Goal: Task Accomplishment & Management: Use online tool/utility

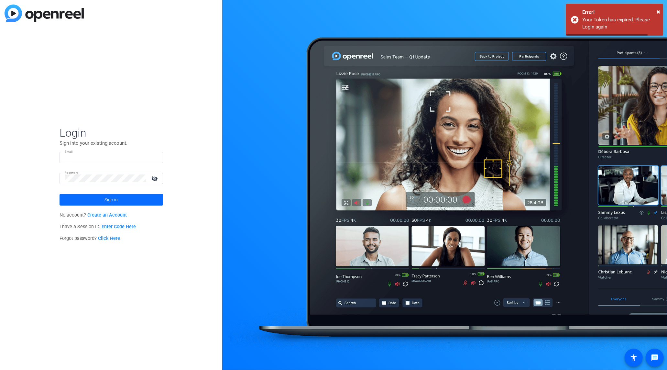
type input "kyle@sadisfilmworks.com"
click at [147, 198] on span at bounding box center [111, 200] width 103 height 16
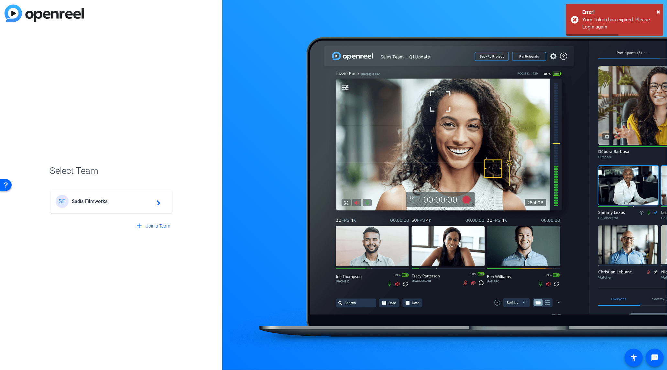
click at [122, 202] on span "Sadis Filmworks" at bounding box center [112, 201] width 81 height 6
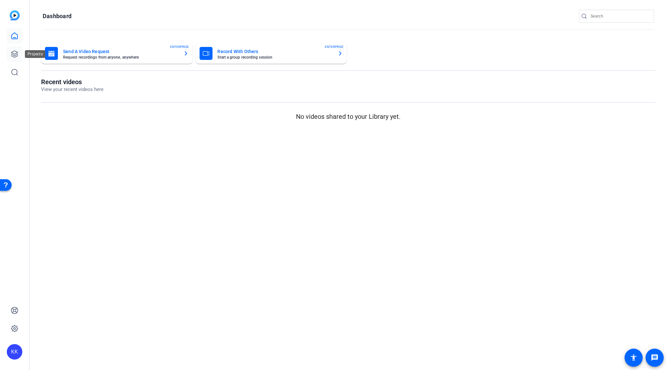
click at [16, 50] on icon at bounding box center [15, 54] width 8 height 8
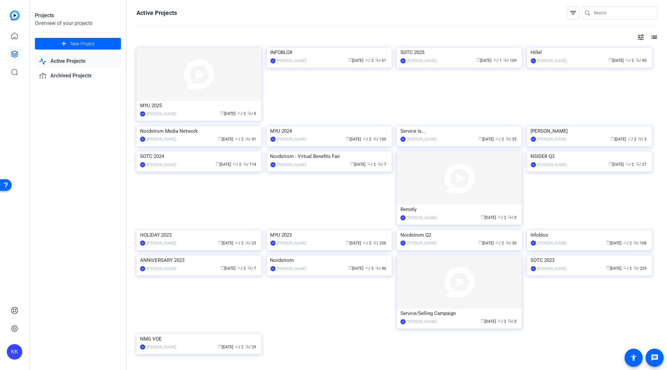
click at [316, 48] on img at bounding box center [329, 48] width 125 height 0
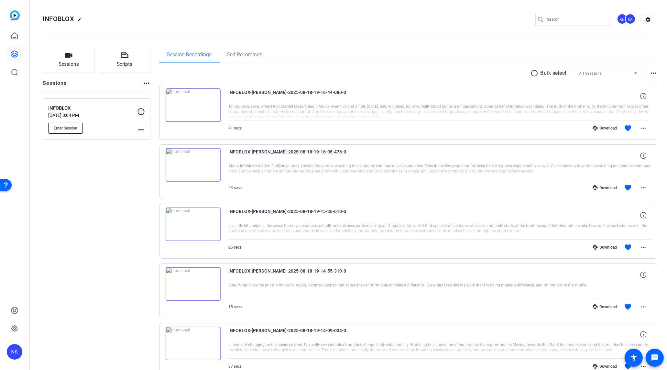
click at [74, 130] on button "Enter Session" at bounding box center [65, 128] width 35 height 11
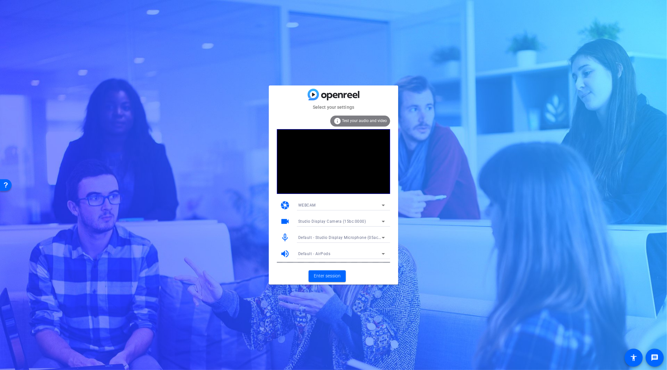
click at [326, 236] on span "Default - Studio Display Microphone (05ac:1114)" at bounding box center [344, 236] width 93 height 5
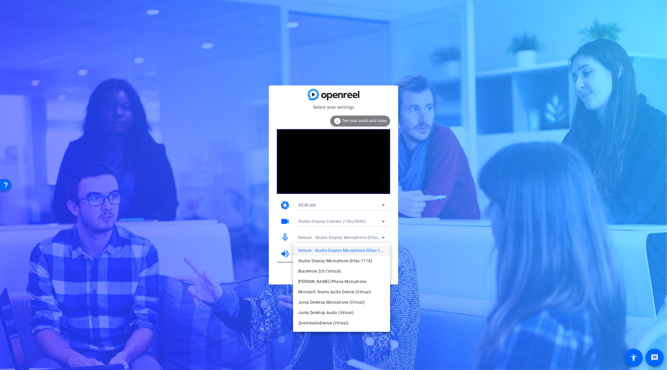
click at [283, 230] on div at bounding box center [333, 185] width 667 height 370
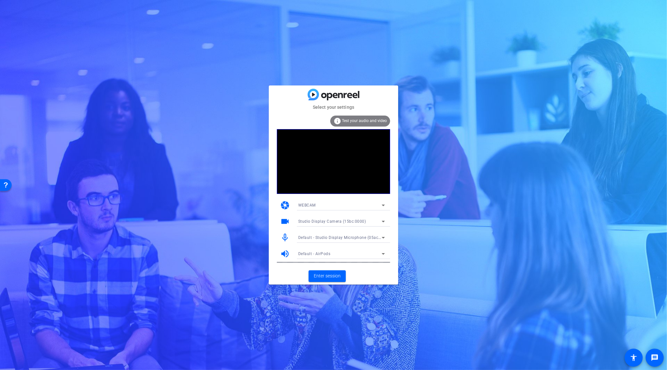
click at [316, 251] on span "Default - AirPods" at bounding box center [314, 253] width 32 height 5
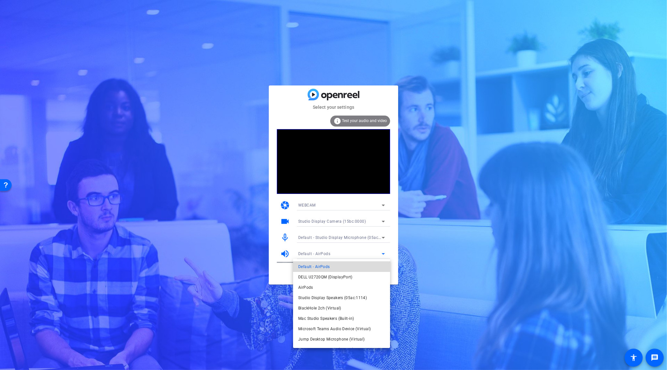
click at [326, 267] on span "Default - AirPods" at bounding box center [313, 267] width 31 height 8
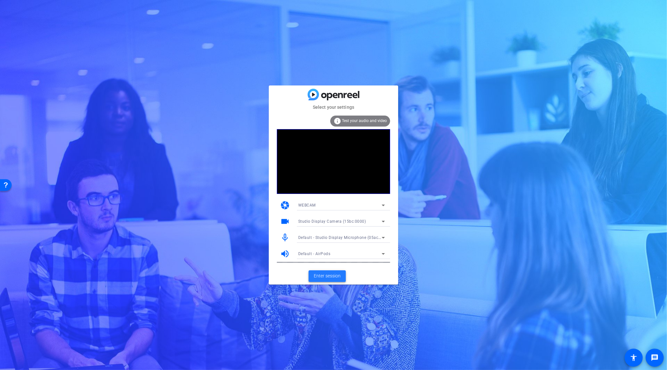
click at [334, 275] on span "Enter session" at bounding box center [327, 275] width 27 height 7
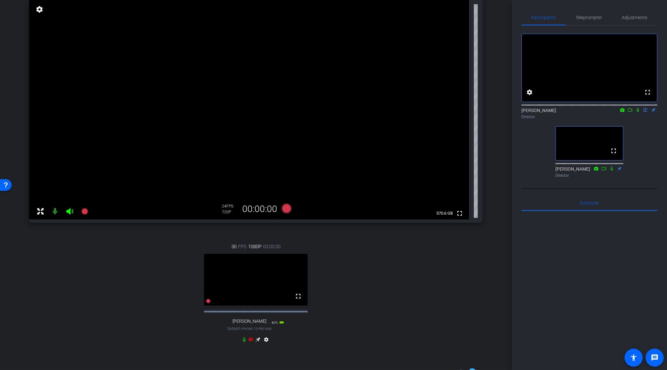
scroll to position [67, 0]
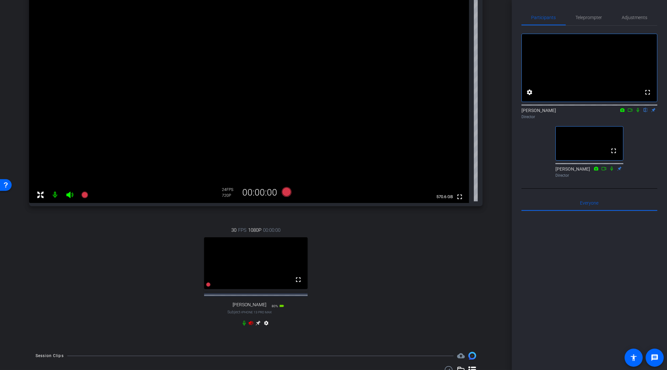
click at [249, 325] on icon at bounding box center [251, 323] width 5 height 4
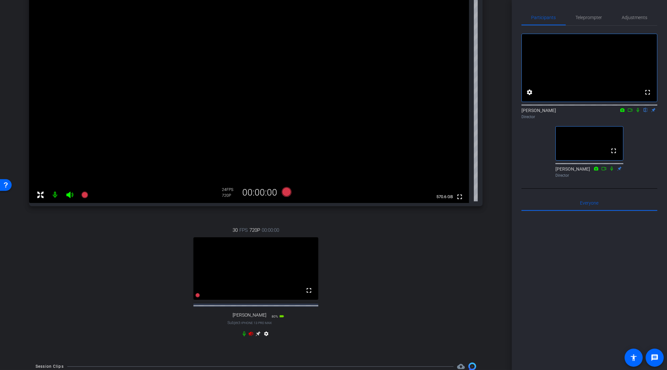
click at [252, 335] on icon at bounding box center [251, 333] width 5 height 4
click at [594, 20] on span "Teleprompter" at bounding box center [589, 18] width 27 height 16
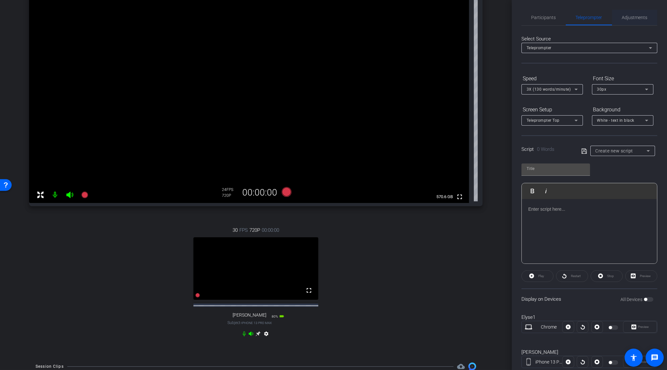
click at [628, 21] on span "Adjustments" at bounding box center [635, 18] width 26 height 16
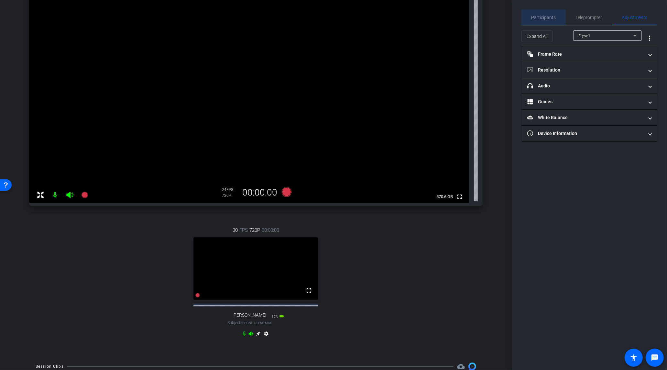
click at [550, 20] on span "Participants" at bounding box center [543, 18] width 25 height 16
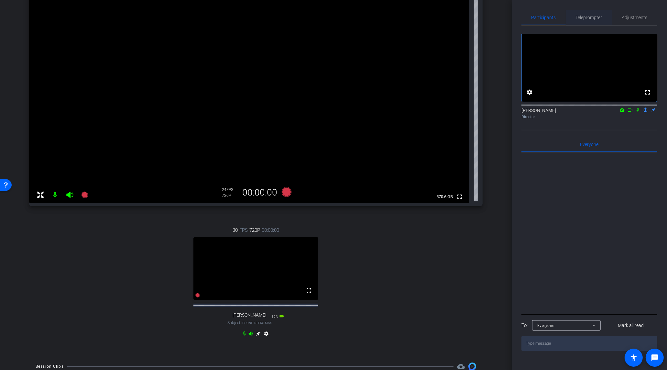
click at [588, 17] on span "Teleprompter" at bounding box center [589, 17] width 27 height 5
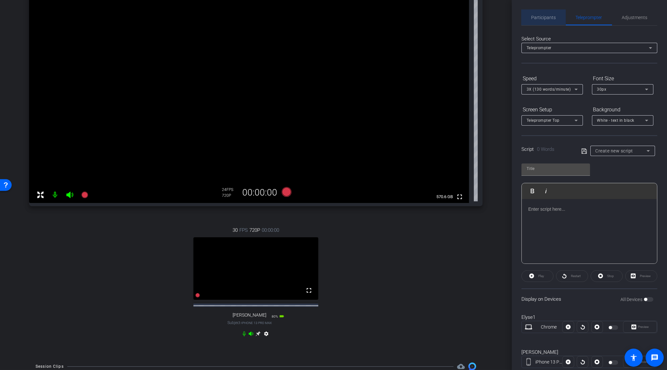
click at [539, 11] on span "Participants" at bounding box center [543, 18] width 25 height 16
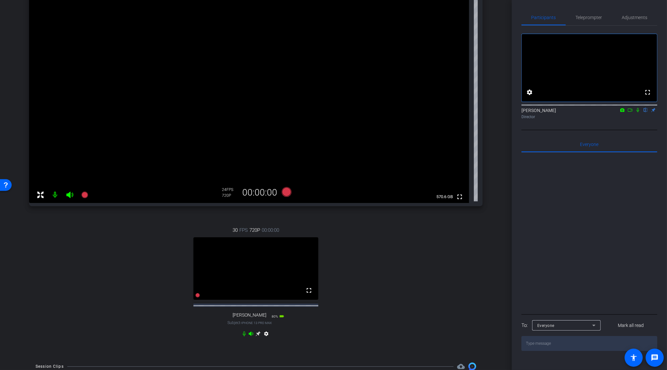
click at [258, 336] on icon at bounding box center [258, 333] width 5 height 5
click at [590, 17] on span "Teleprompter" at bounding box center [589, 17] width 27 height 5
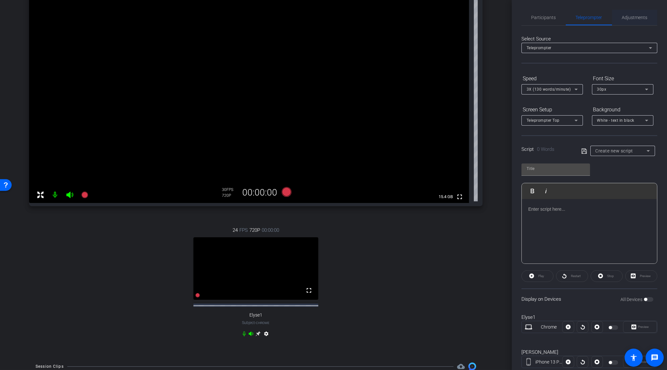
click at [636, 16] on span "Adjustments" at bounding box center [635, 17] width 26 height 5
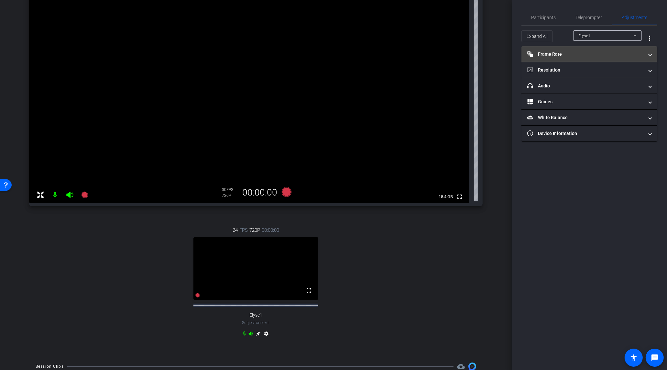
click at [574, 55] on mat-panel-title "Frame Rate Frame Rate" at bounding box center [585, 54] width 116 height 7
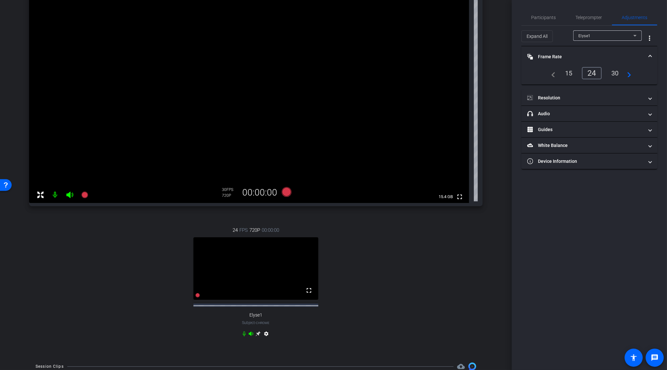
click at [597, 35] on div "Elyse1" at bounding box center [605, 36] width 55 height 8
click at [596, 57] on span "[PERSON_NAME]" at bounding box center [594, 59] width 33 height 8
type input "1000"
click at [570, 77] on div "24" at bounding box center [568, 73] width 17 height 11
click at [569, 96] on mat-panel-title "Resolution" at bounding box center [585, 97] width 116 height 7
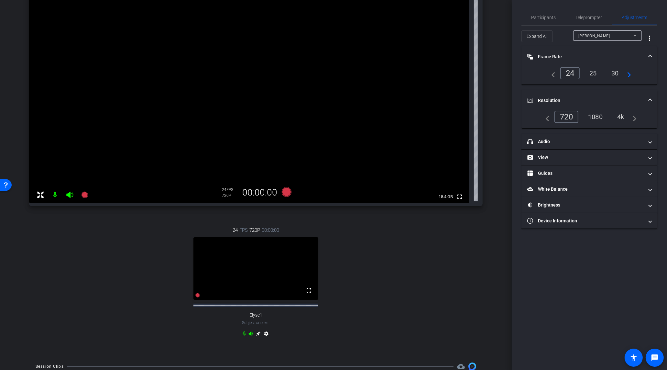
click at [624, 118] on div "4k" at bounding box center [620, 116] width 17 height 11
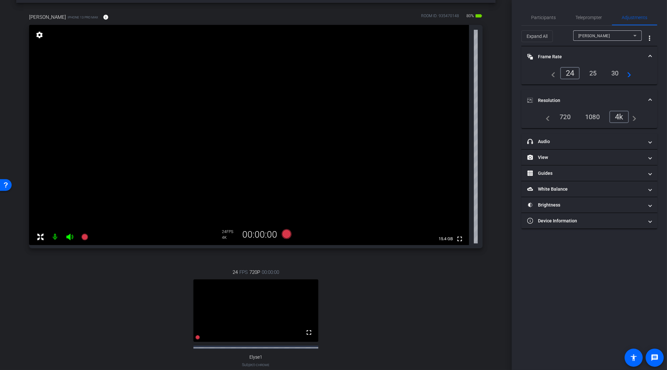
scroll to position [24, 0]
click at [579, 16] on span "Teleprompter" at bounding box center [589, 17] width 27 height 5
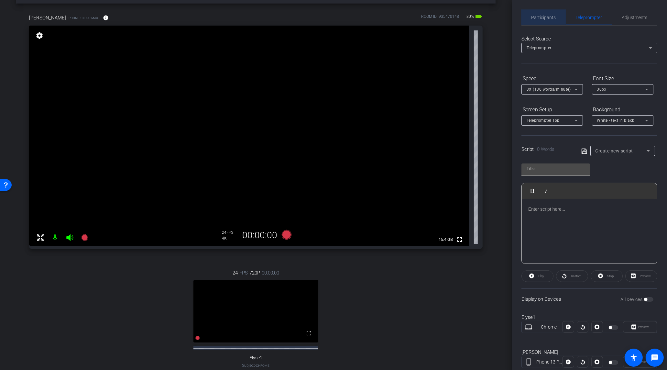
click at [549, 16] on span "Participants" at bounding box center [543, 17] width 25 height 5
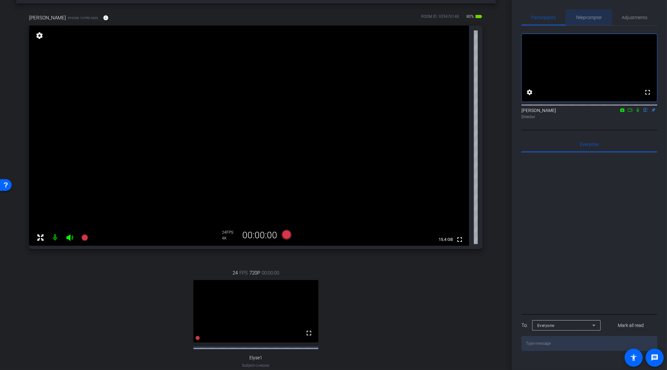
click at [586, 21] on span "Teleprompter" at bounding box center [589, 18] width 27 height 16
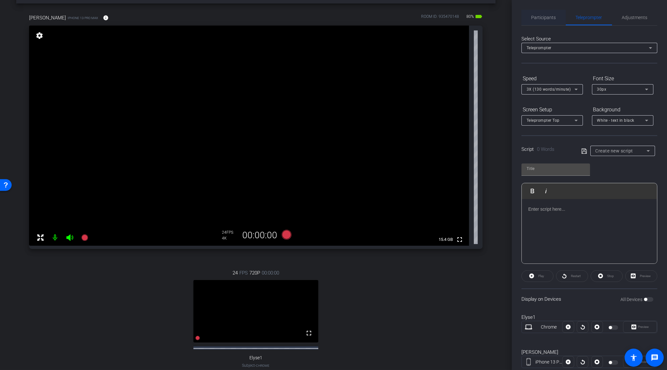
click at [545, 18] on span "Participants" at bounding box center [543, 17] width 25 height 5
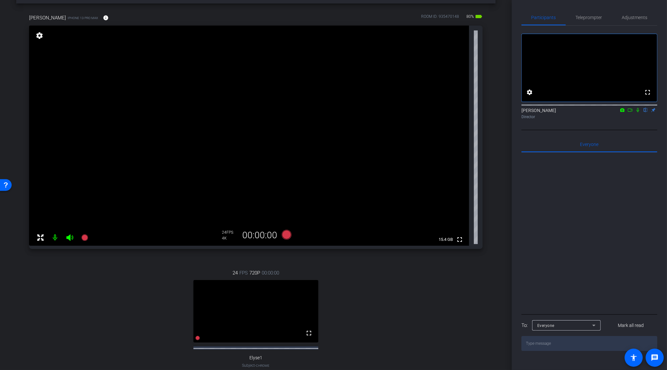
click at [638, 112] on icon at bounding box center [637, 110] width 5 height 5
click at [634, 17] on span "Adjustments" at bounding box center [635, 17] width 26 height 5
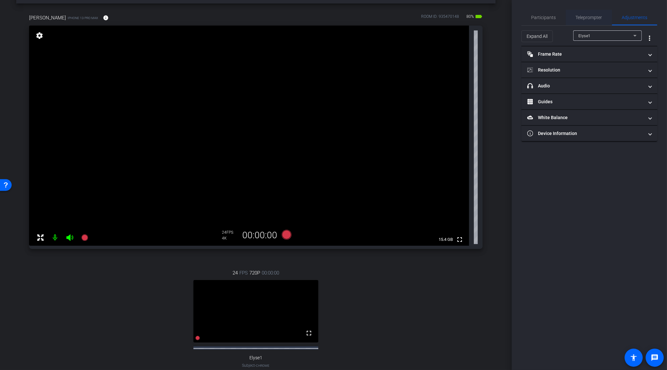
click at [587, 11] on span "Teleprompter" at bounding box center [589, 18] width 27 height 16
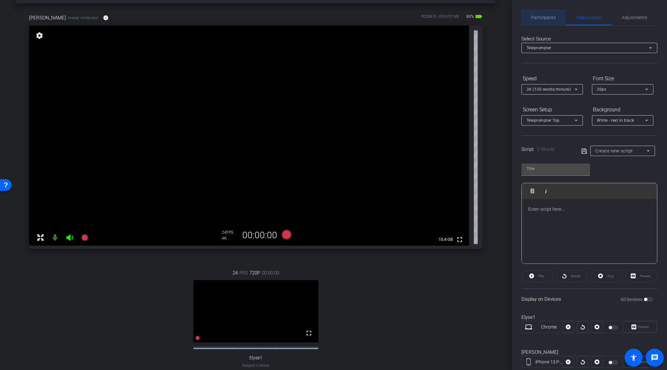
click at [546, 24] on span "Participants" at bounding box center [543, 18] width 25 height 16
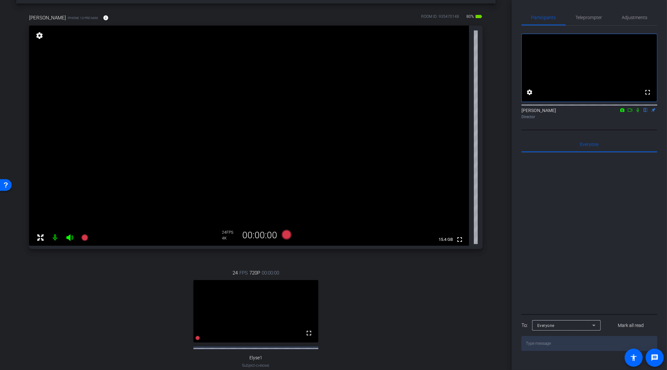
click at [637, 112] on icon at bounding box center [638, 110] width 3 height 4
click at [638, 112] on icon at bounding box center [638, 110] width 4 height 4
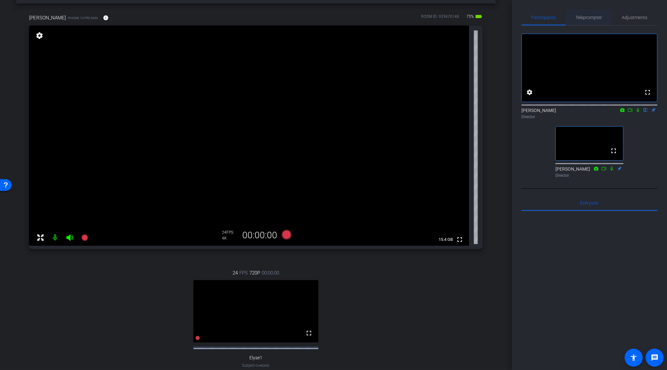
click at [582, 19] on span "Teleprompter" at bounding box center [589, 17] width 27 height 5
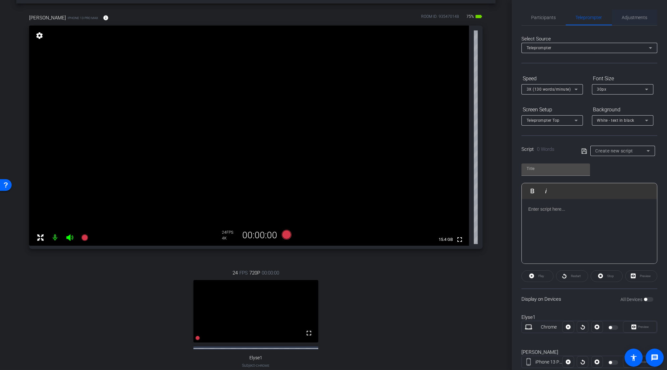
click at [622, 19] on span "Adjustments" at bounding box center [635, 17] width 26 height 5
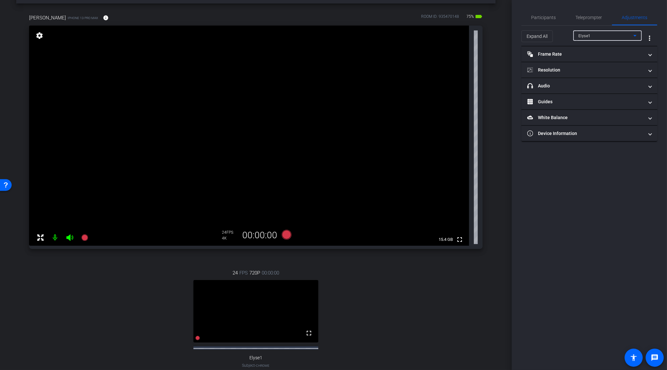
click at [586, 35] on span "Elyse1" at bounding box center [584, 36] width 12 height 5
type input "1000"
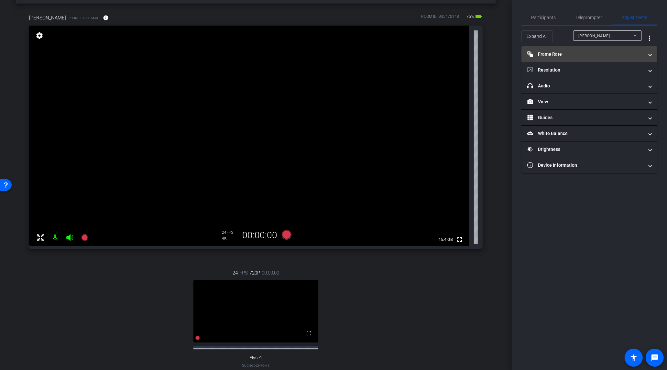
click at [574, 54] on mat-panel-title "Frame Rate Frame Rate" at bounding box center [585, 54] width 116 height 7
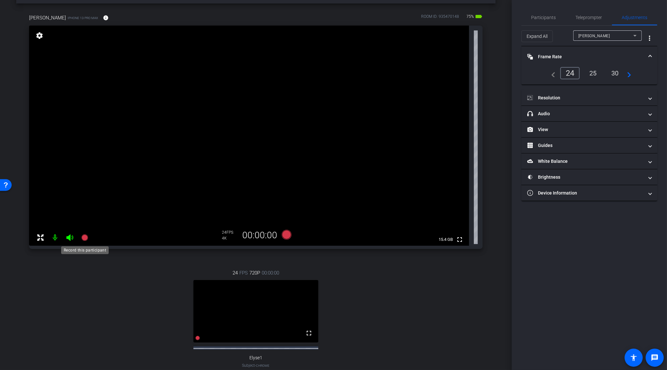
click at [89, 239] on mat-icon at bounding box center [84, 237] width 13 height 13
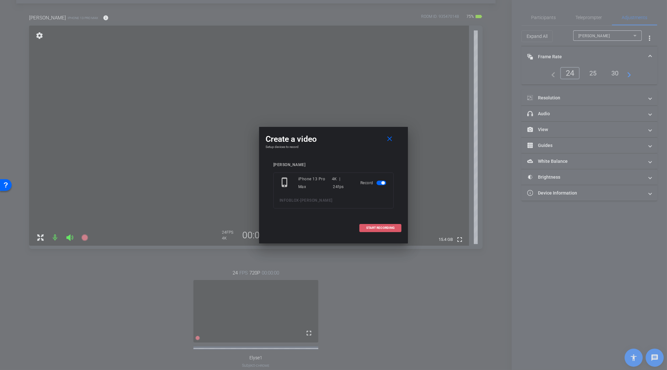
click at [389, 229] on span "START RECORDING" at bounding box center [380, 227] width 28 height 3
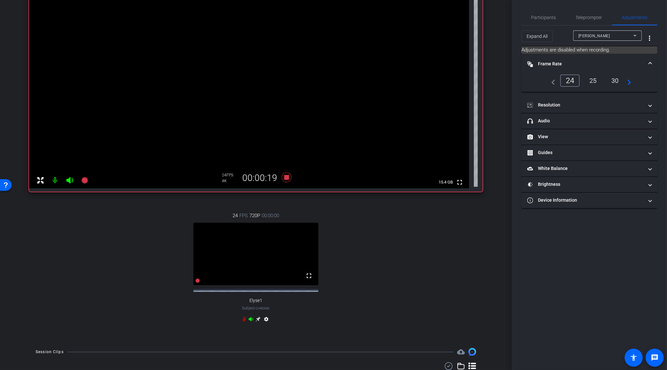
scroll to position [70, 0]
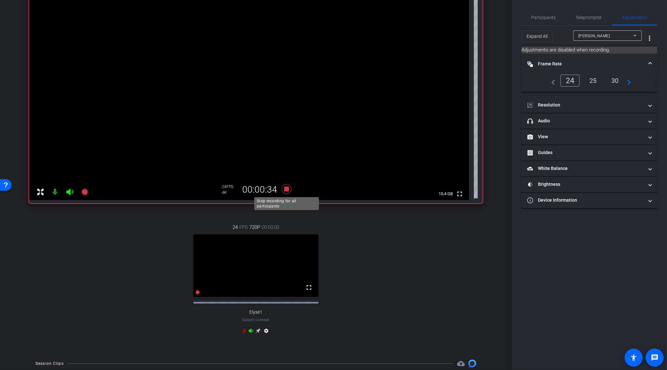
click at [291, 188] on icon at bounding box center [287, 189] width 16 height 12
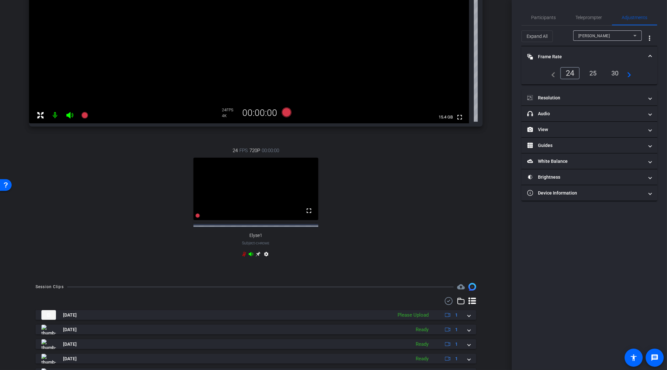
scroll to position [147, 0]
click at [85, 116] on icon at bounding box center [84, 115] width 6 height 6
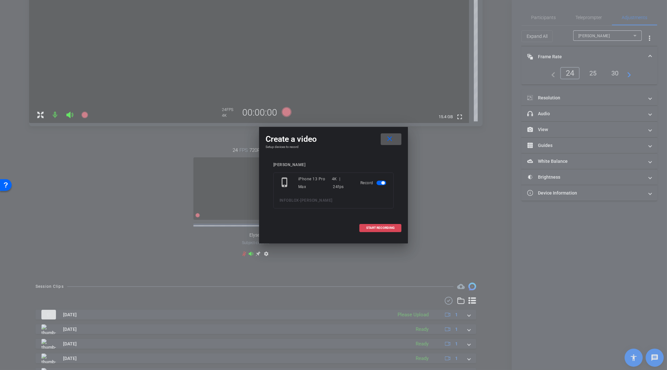
click at [379, 228] on span "START RECORDING" at bounding box center [380, 227] width 28 height 3
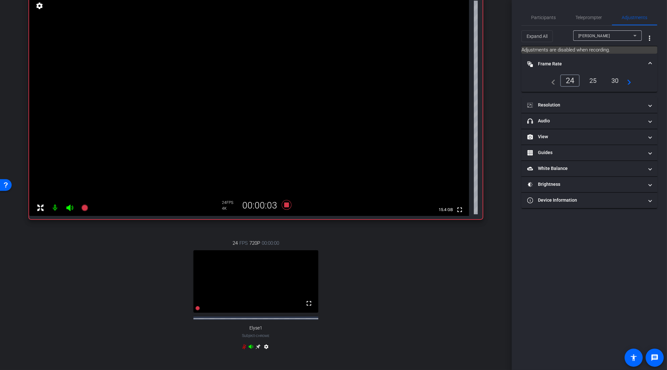
scroll to position [55, 0]
click at [588, 16] on span "Teleprompter" at bounding box center [589, 17] width 27 height 5
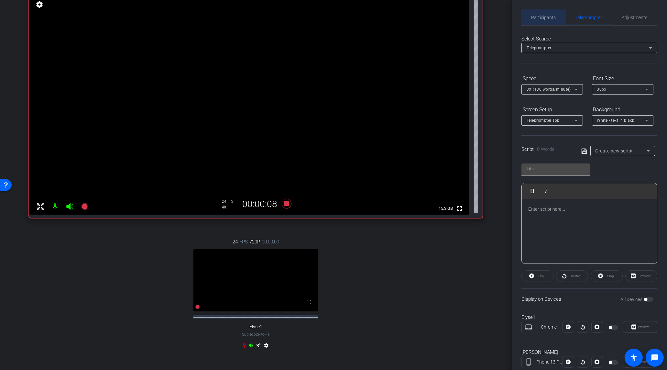
click at [552, 18] on span "Participants" at bounding box center [543, 17] width 25 height 5
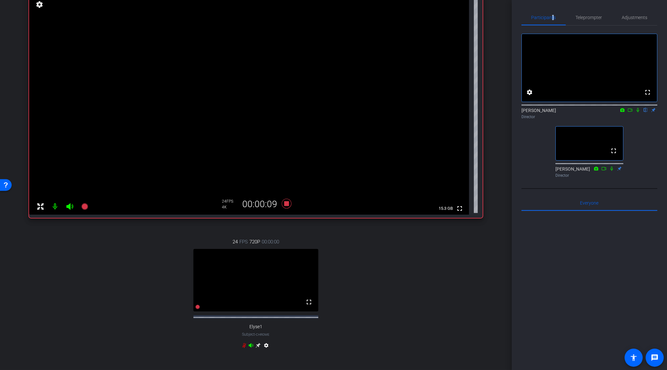
click at [636, 112] on icon at bounding box center [637, 110] width 5 height 5
click at [623, 112] on icon at bounding box center [622, 110] width 4 height 4
click at [447, 274] on div at bounding box center [333, 185] width 667 height 370
click at [286, 205] on icon at bounding box center [287, 204] width 10 height 10
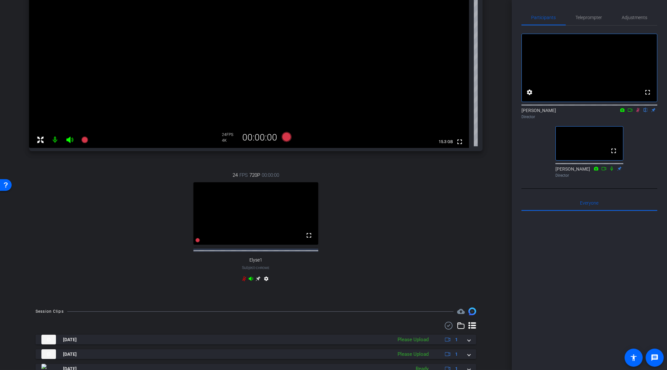
scroll to position [193, 0]
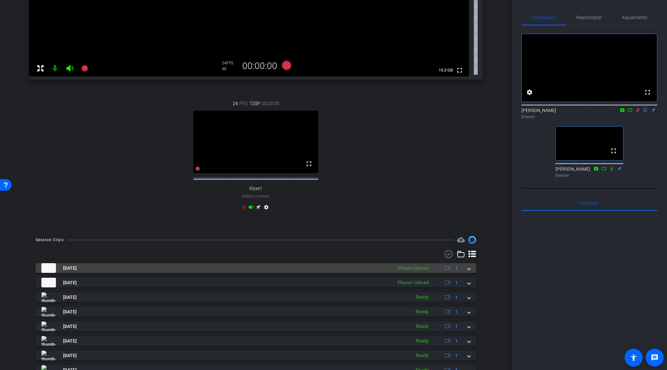
click at [466, 273] on div "[DATE] Please Upload 1" at bounding box center [254, 268] width 426 height 10
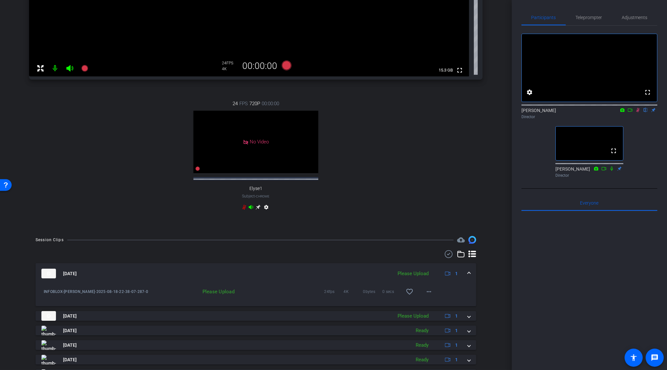
click at [420, 277] on div "Please Upload" at bounding box center [413, 273] width 38 height 7
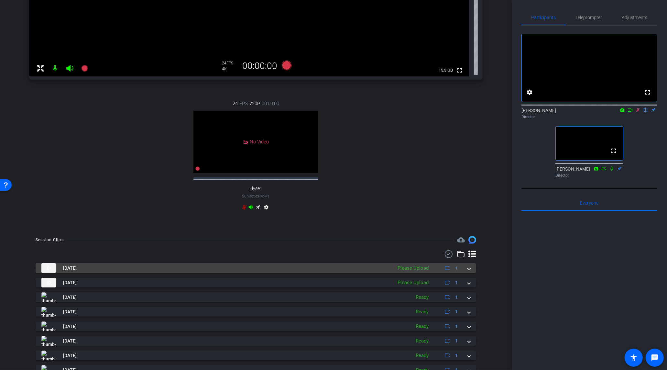
drag, startPoint x: 421, startPoint y: 276, endPoint x: 436, endPoint y: 283, distance: 16.2
click at [421, 272] on div "Please Upload" at bounding box center [413, 267] width 38 height 7
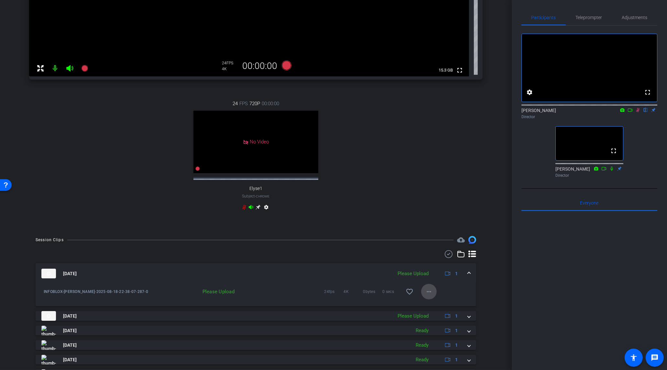
click at [430, 295] on mat-icon "more_horiz" at bounding box center [429, 292] width 8 height 8
click at [435, 307] on span "Upload" at bounding box center [440, 310] width 26 height 8
click at [85, 67] on icon at bounding box center [84, 68] width 6 height 6
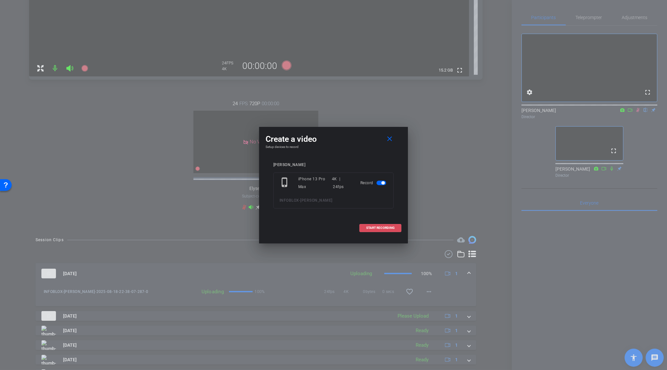
click at [381, 223] on span at bounding box center [380, 228] width 41 height 16
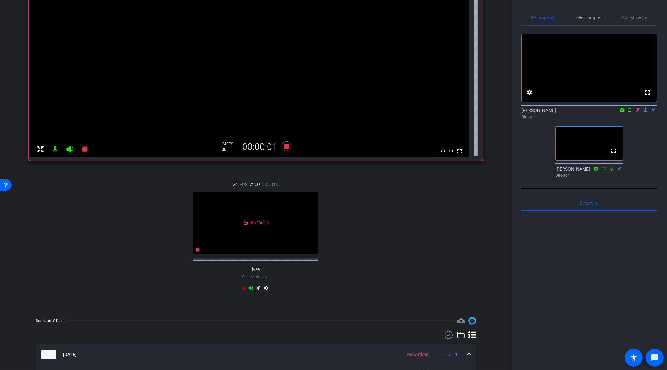
scroll to position [3, 0]
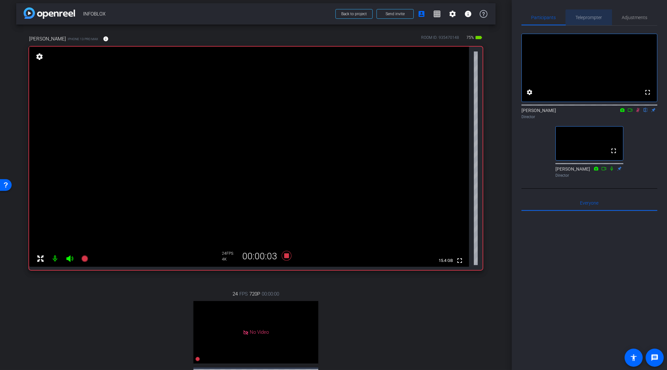
click at [589, 19] on span "Teleprompter" at bounding box center [589, 17] width 27 height 5
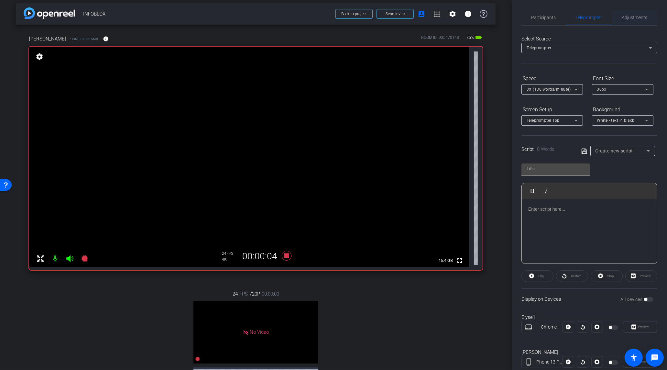
click at [627, 17] on span "Adjustments" at bounding box center [635, 17] width 26 height 5
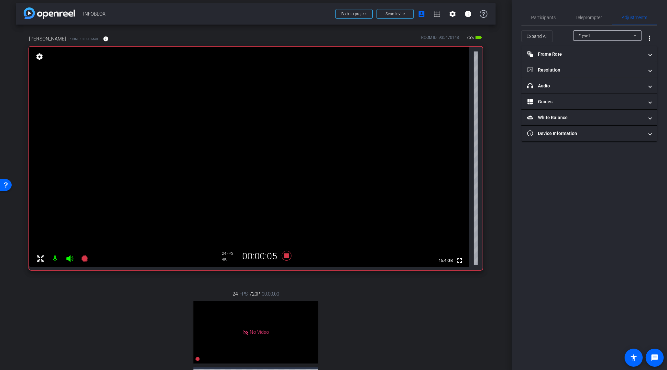
click at [588, 39] on div "Elyse1" at bounding box center [605, 36] width 55 height 8
click at [588, 60] on span "[PERSON_NAME]" at bounding box center [594, 59] width 33 height 8
type input "1000"
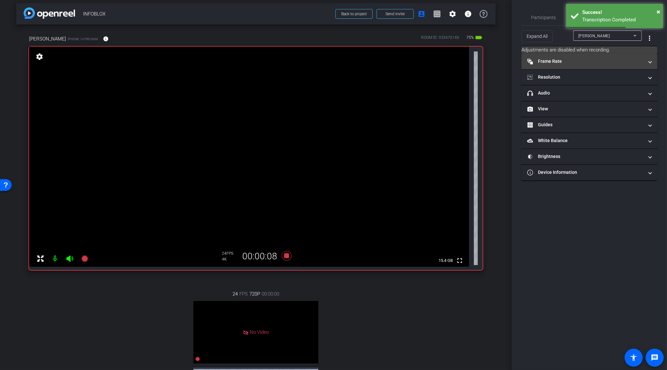
click at [586, 60] on mat-panel-title "Frame Rate Frame Rate" at bounding box center [585, 61] width 116 height 7
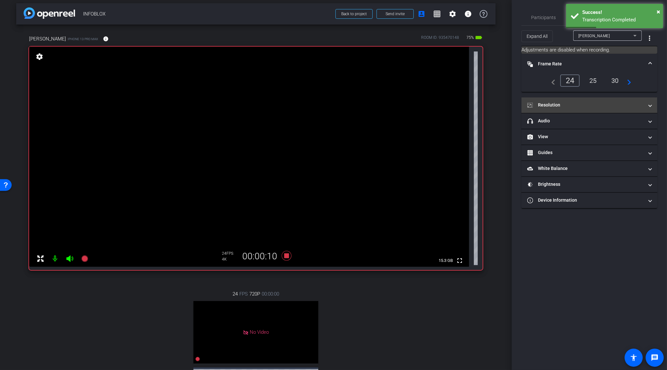
click at [583, 105] on mat-panel-title "Resolution" at bounding box center [585, 105] width 116 height 7
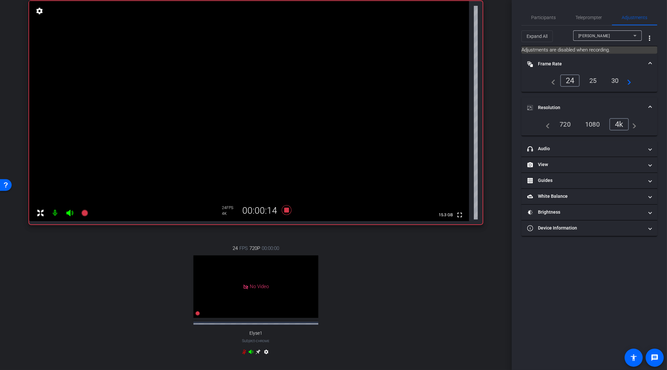
scroll to position [185, 0]
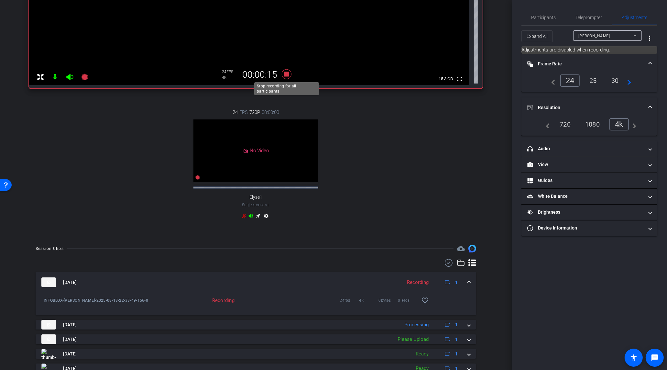
click at [287, 73] on icon at bounding box center [287, 74] width 10 height 10
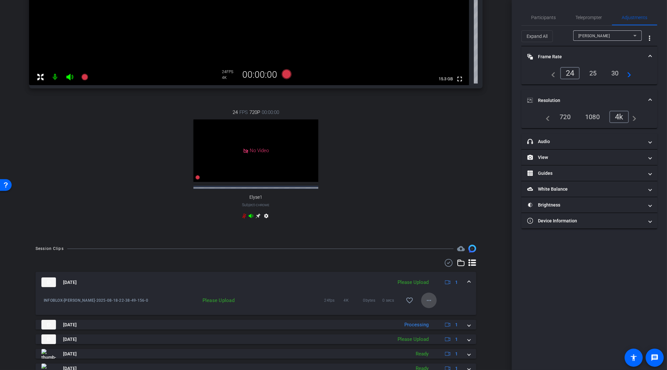
click at [426, 304] on mat-icon "more_horiz" at bounding box center [429, 300] width 8 height 8
click at [434, 319] on span "Upload" at bounding box center [440, 319] width 26 height 8
click at [80, 73] on mat-icon at bounding box center [84, 77] width 13 height 13
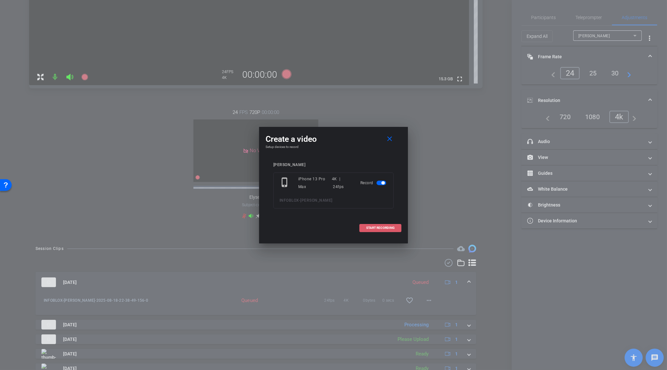
click at [369, 227] on span "START RECORDING" at bounding box center [380, 227] width 28 height 3
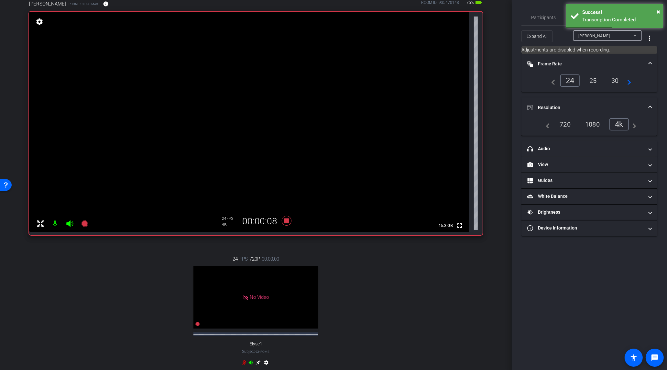
scroll to position [35, 0]
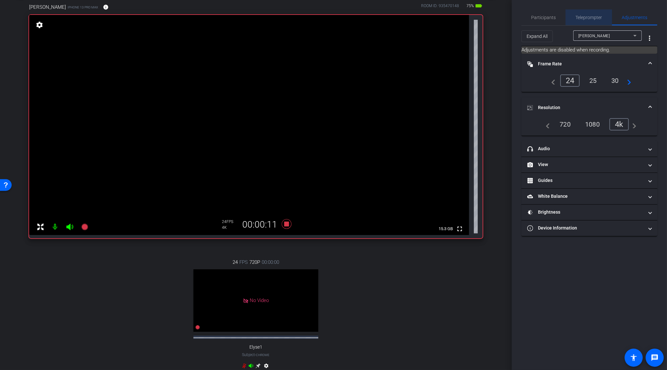
click at [577, 19] on span "Teleprompter" at bounding box center [589, 17] width 27 height 5
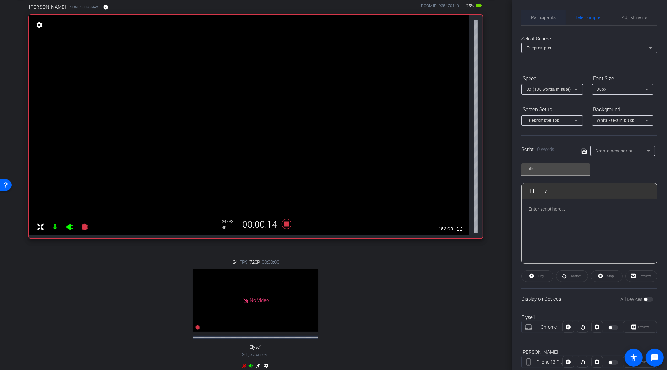
click at [553, 20] on span "Participants" at bounding box center [543, 18] width 25 height 16
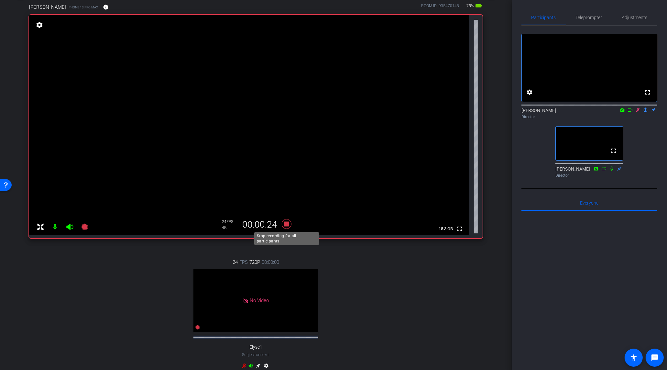
click at [285, 222] on icon at bounding box center [287, 224] width 10 height 10
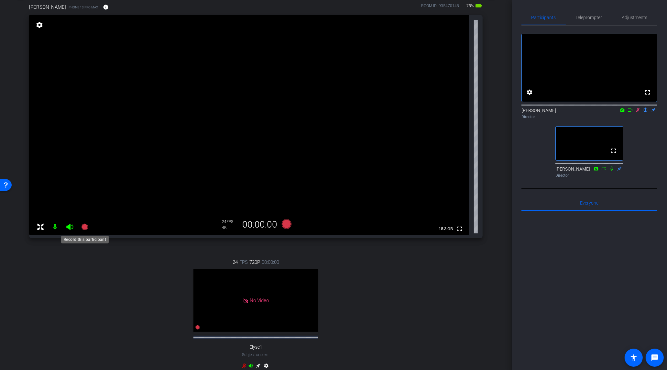
click at [85, 227] on icon at bounding box center [84, 226] width 6 height 6
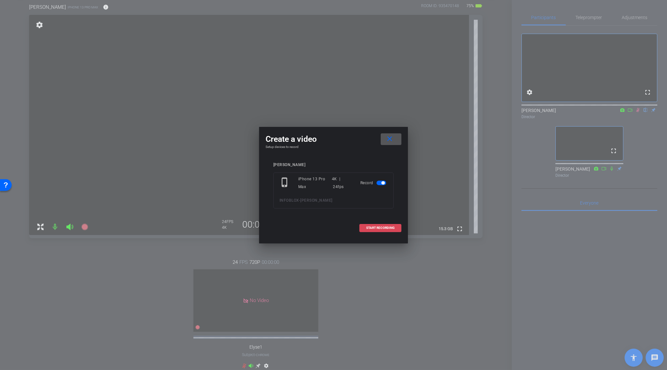
click at [391, 227] on span "START RECORDING" at bounding box center [380, 227] width 28 height 3
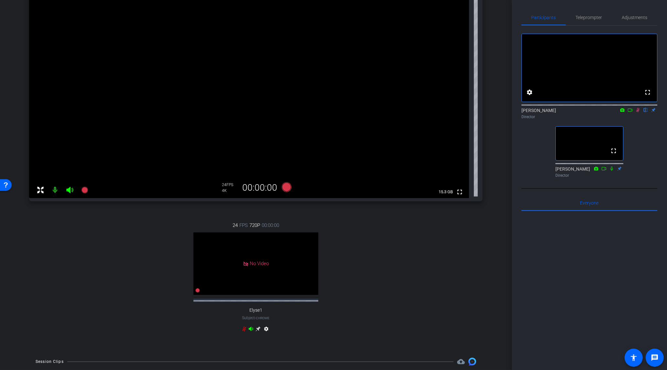
scroll to position [216, 0]
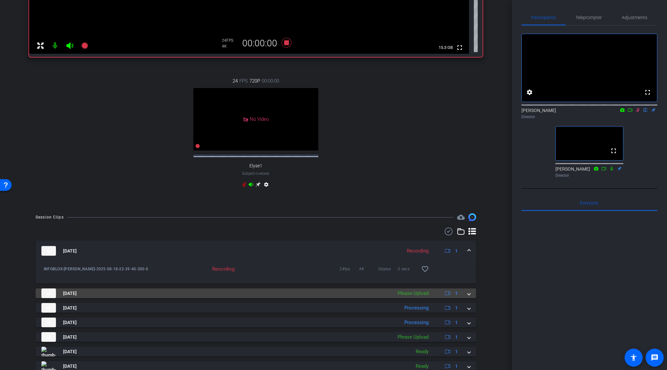
click at [424, 297] on div "Please Upload" at bounding box center [413, 292] width 38 height 7
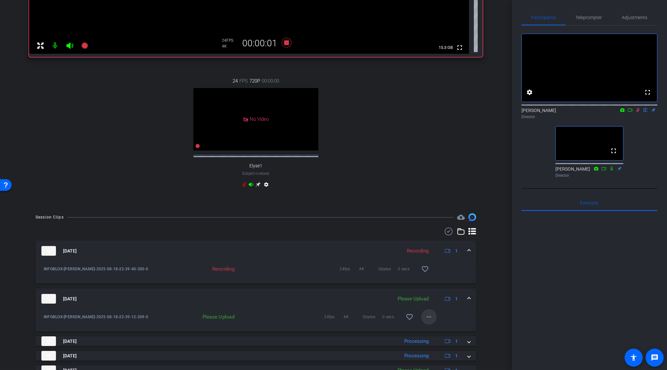
click at [430, 321] on mat-icon "more_horiz" at bounding box center [429, 317] width 8 height 8
click at [436, 336] on span "Upload" at bounding box center [440, 336] width 26 height 8
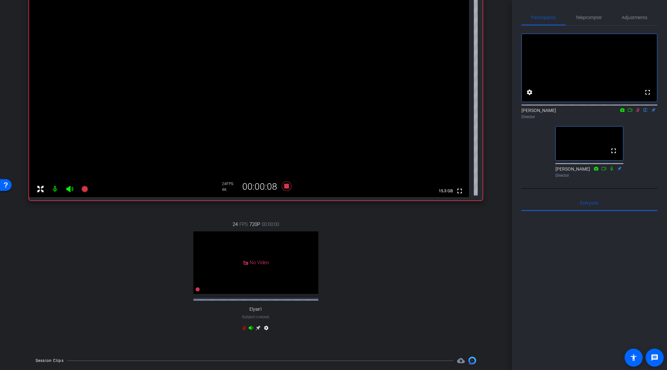
scroll to position [72, 0]
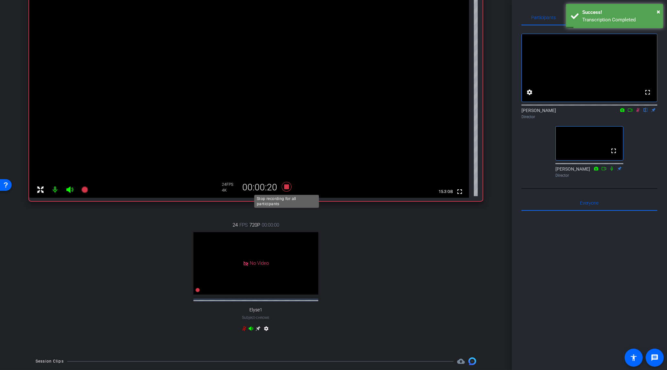
click at [287, 188] on icon at bounding box center [287, 187] width 10 height 10
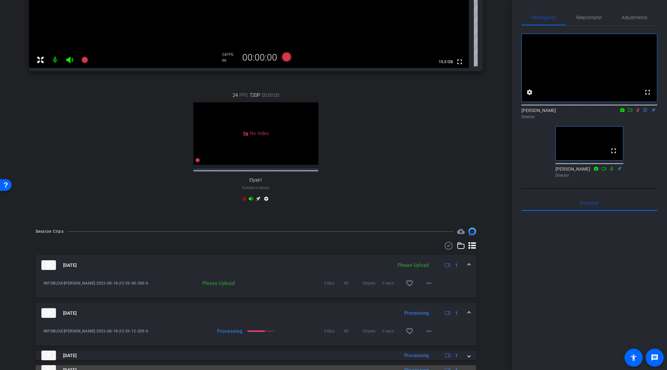
scroll to position [284, 0]
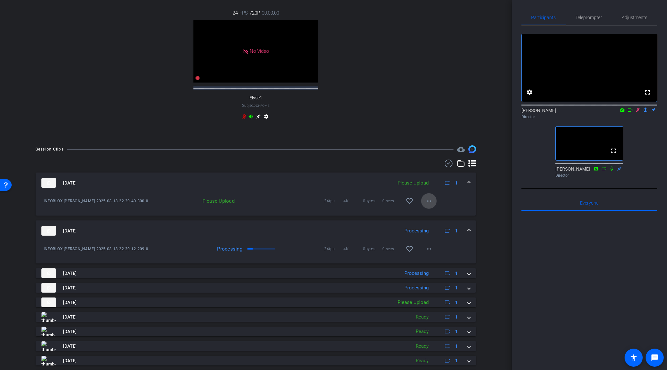
click at [430, 209] on span at bounding box center [429, 201] width 16 height 16
drag, startPoint x: 435, startPoint y: 225, endPoint x: 431, endPoint y: 219, distance: 7.5
click at [431, 219] on div "Upload Archive clip Delete clip" at bounding box center [439, 228] width 36 height 24
click at [429, 205] on mat-icon "more_horiz" at bounding box center [429, 201] width 8 height 8
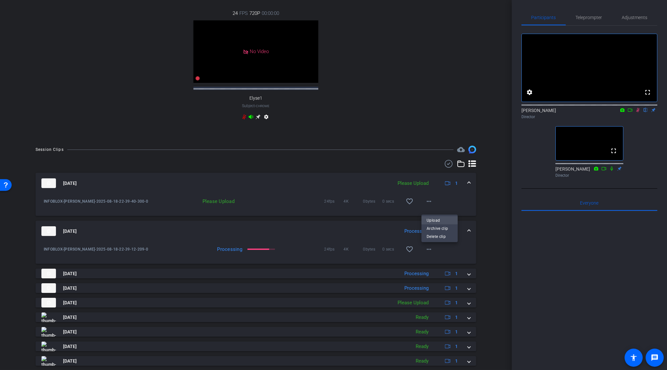
click at [435, 217] on span "Upload" at bounding box center [440, 220] width 26 height 8
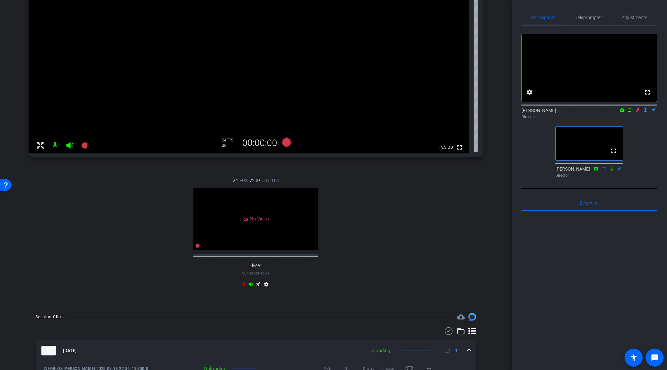
scroll to position [8, 0]
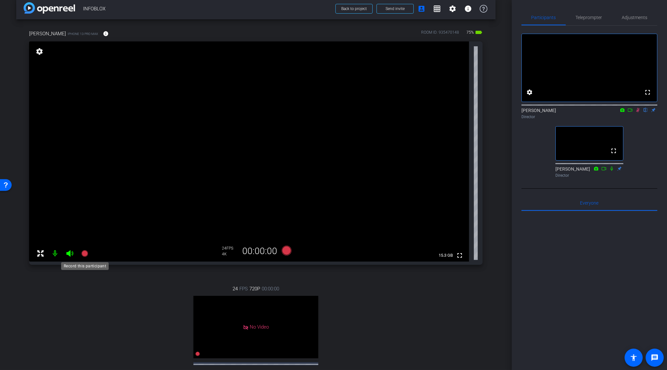
click at [82, 254] on icon at bounding box center [84, 253] width 6 height 6
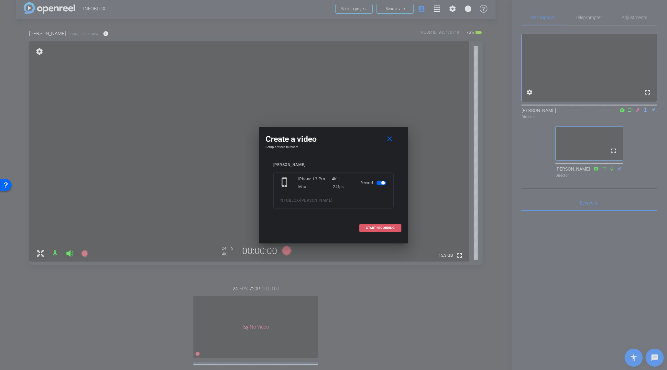
click at [384, 228] on span "START RECORDING" at bounding box center [380, 227] width 28 height 3
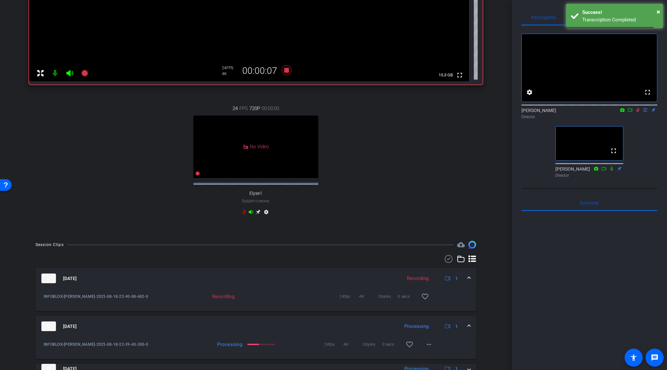
scroll to position [30, 0]
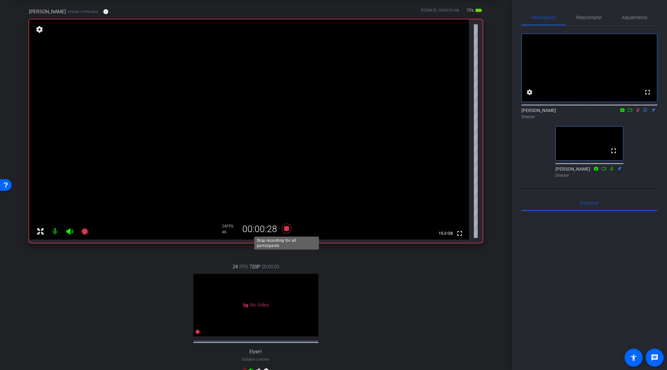
click at [286, 230] on icon at bounding box center [287, 229] width 16 height 12
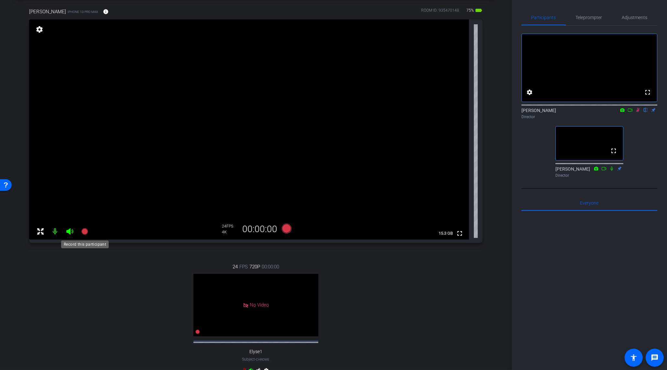
click at [82, 231] on icon at bounding box center [84, 231] width 6 height 6
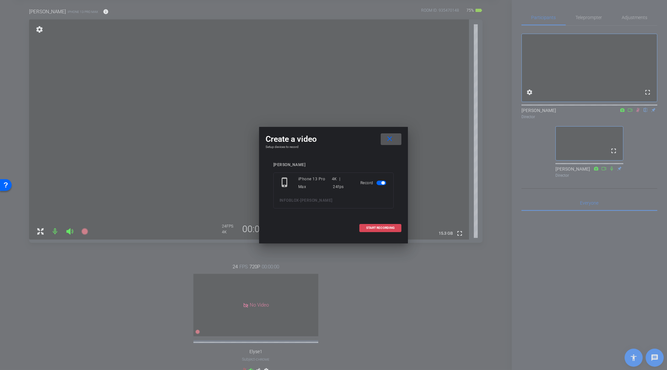
click at [384, 228] on span "START RECORDING" at bounding box center [380, 227] width 28 height 3
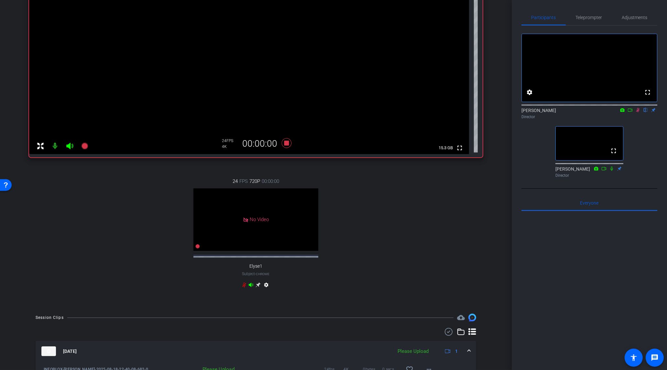
scroll to position [238, 0]
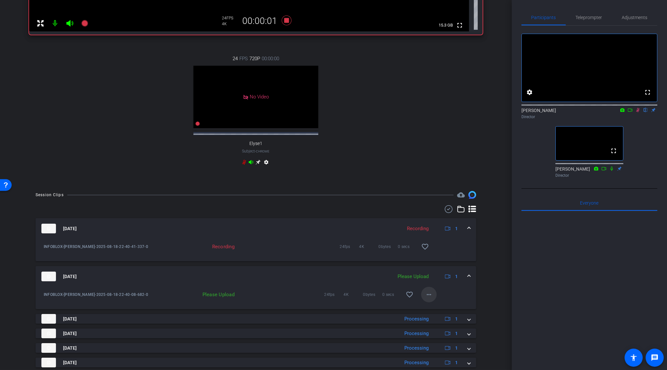
click at [431, 298] on mat-icon "more_horiz" at bounding box center [429, 294] width 8 height 8
click at [434, 309] on span "Upload" at bounding box center [440, 313] width 26 height 8
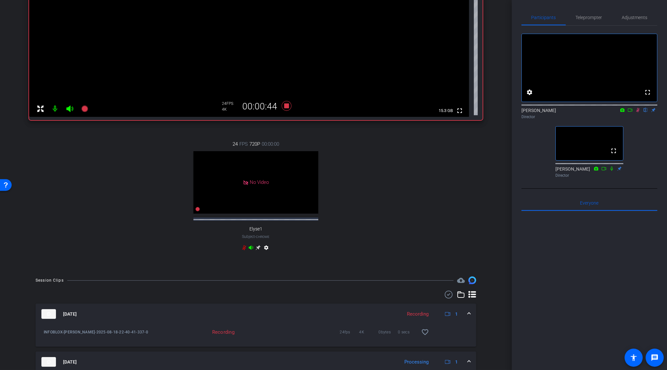
scroll to position [40, 0]
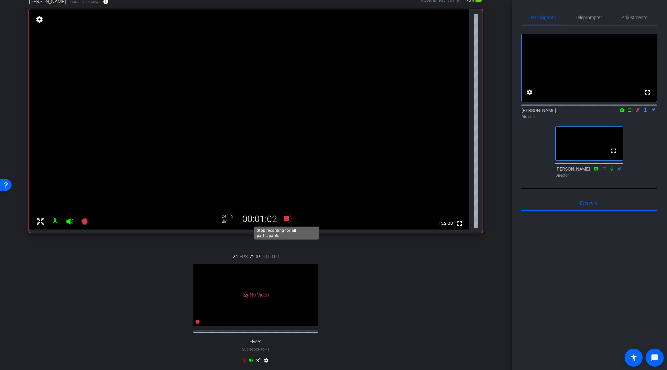
click at [288, 219] on icon at bounding box center [287, 218] width 10 height 10
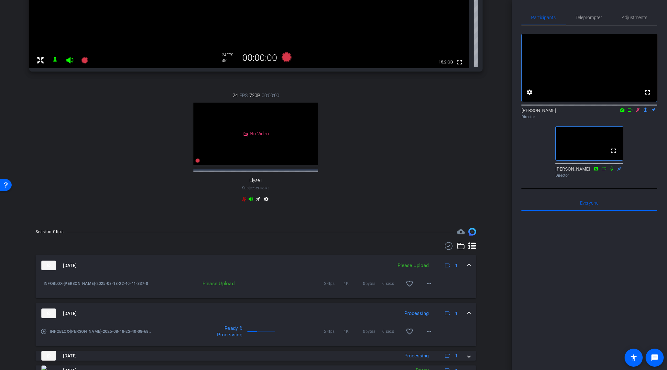
scroll to position [293, 0]
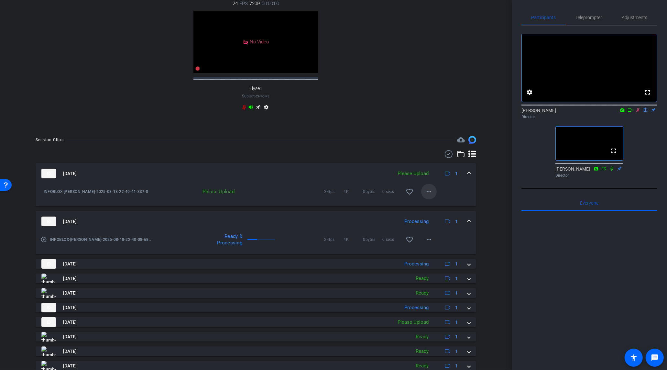
click at [427, 192] on span at bounding box center [429, 192] width 16 height 16
click at [435, 211] on span "Upload" at bounding box center [440, 211] width 26 height 8
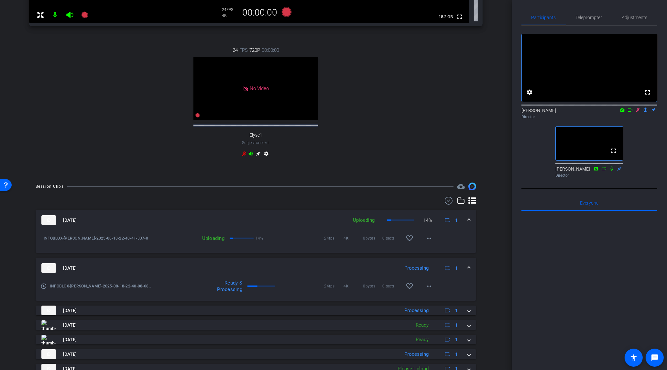
scroll to position [160, 0]
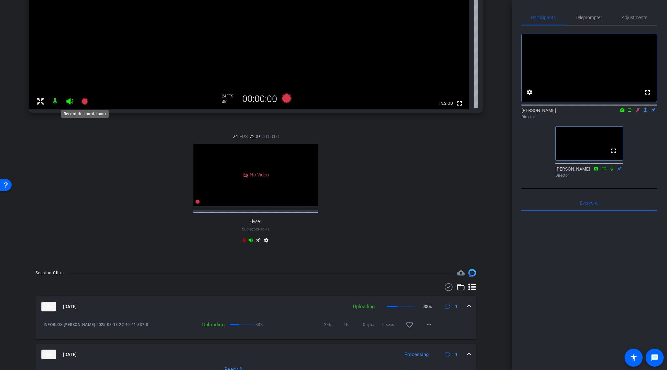
click at [87, 97] on icon at bounding box center [85, 101] width 8 height 8
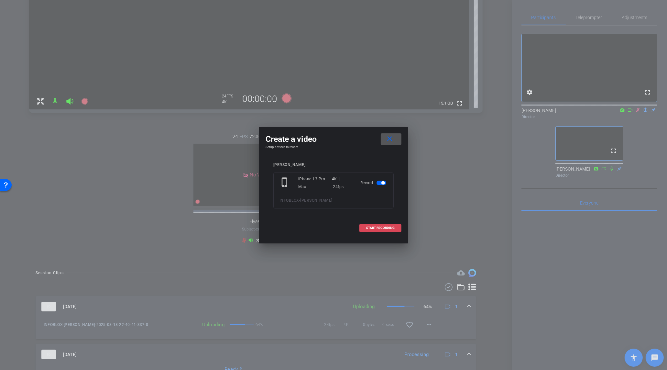
click at [377, 226] on span "START RECORDING" at bounding box center [380, 227] width 28 height 3
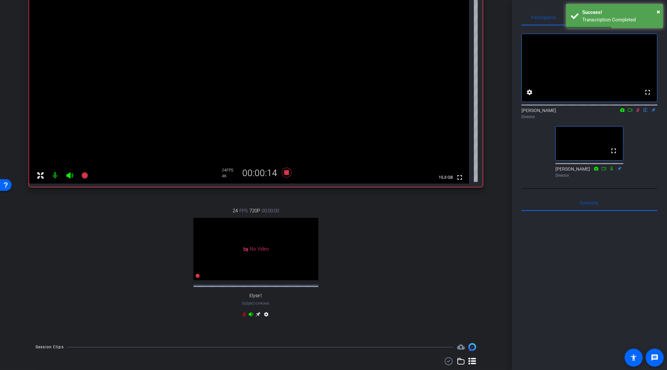
scroll to position [73, 0]
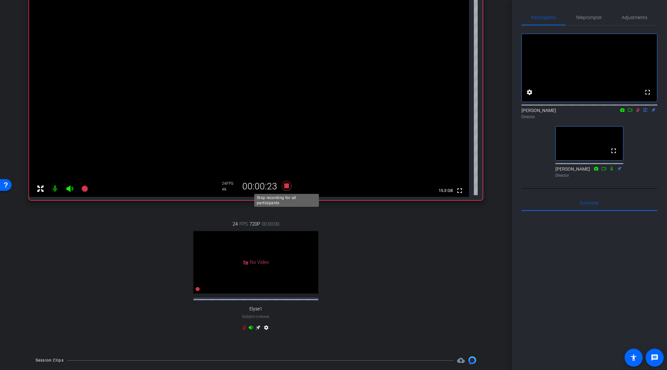
click at [287, 185] on icon at bounding box center [287, 186] width 10 height 10
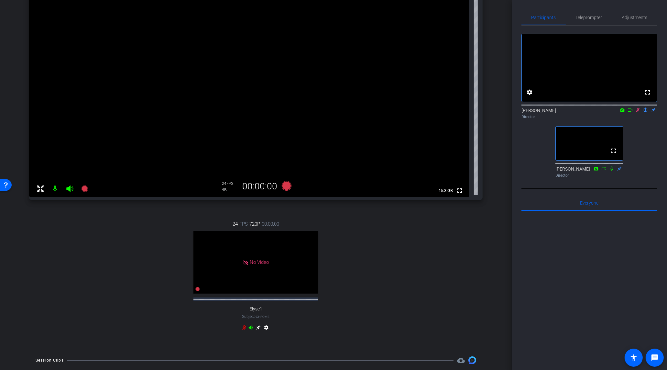
scroll to position [203, 0]
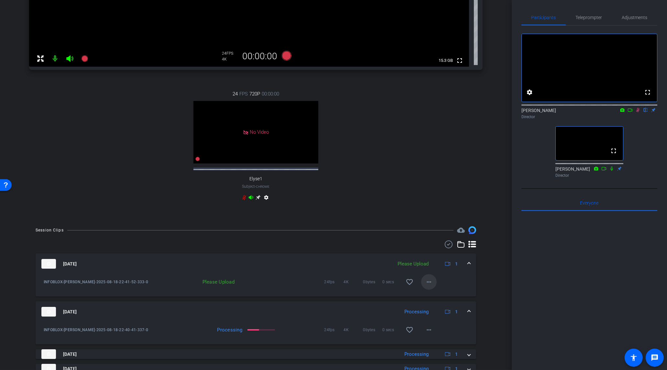
click at [428, 286] on mat-icon "more_horiz" at bounding box center [429, 282] width 8 height 8
click at [435, 301] on span "Upload" at bounding box center [440, 301] width 26 height 8
click at [87, 56] on icon at bounding box center [85, 59] width 8 height 8
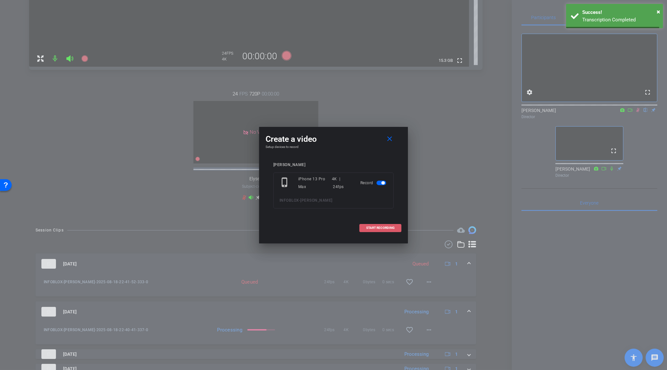
click at [375, 227] on span "START RECORDING" at bounding box center [380, 227] width 28 height 3
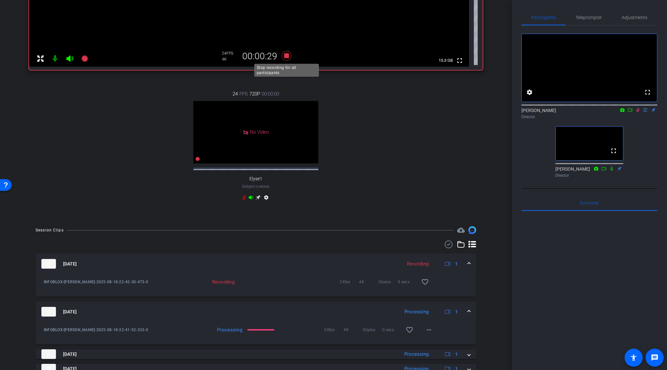
click at [283, 57] on icon at bounding box center [287, 56] width 16 height 12
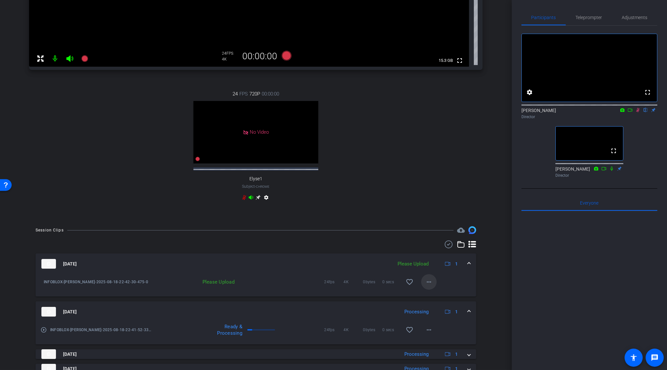
click at [432, 286] on mat-icon "more_horiz" at bounding box center [429, 282] width 8 height 8
click at [437, 299] on span "Upload" at bounding box center [440, 301] width 26 height 8
click at [88, 59] on mat-icon at bounding box center [84, 58] width 13 height 13
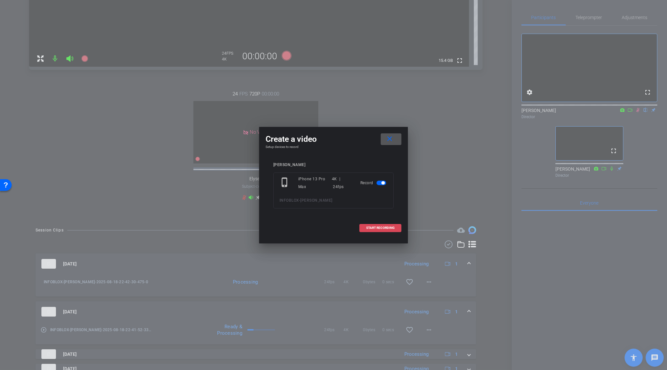
drag, startPoint x: 382, startPoint y: 221, endPoint x: 385, endPoint y: 227, distance: 6.4
click at [382, 222] on span at bounding box center [380, 228] width 41 height 16
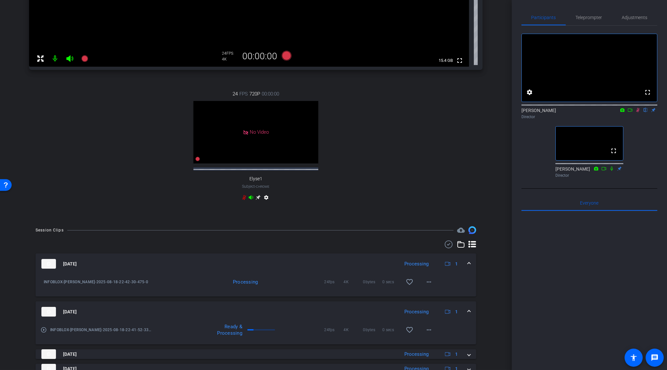
click at [385, 226] on div "arrow_back INFOBLOX Back to project Send invite account_box grid_on settings in…" at bounding box center [256, 185] width 512 height 370
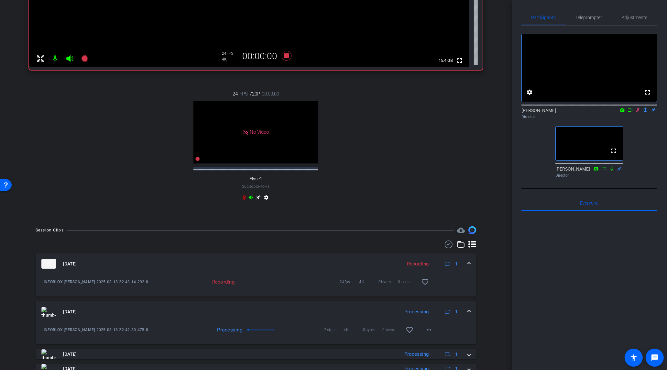
scroll to position [66, 0]
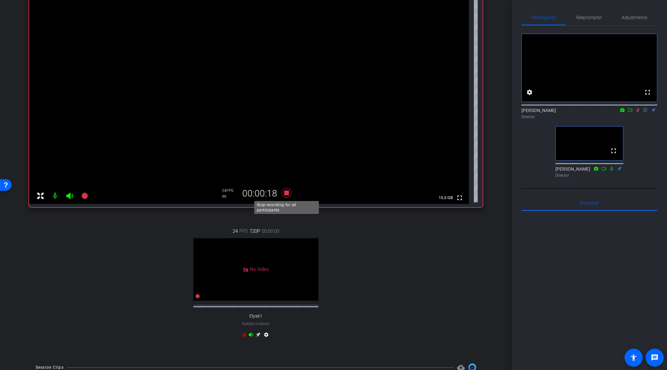
click at [284, 193] on icon at bounding box center [287, 193] width 10 height 10
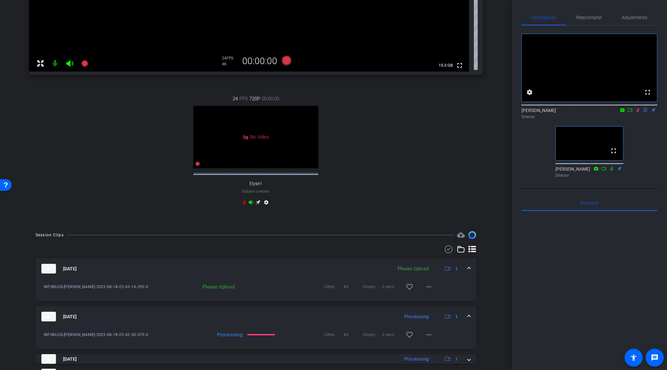
scroll to position [251, 0]
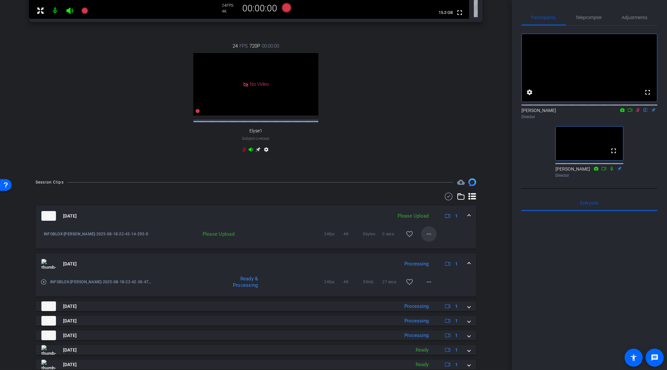
click at [429, 236] on mat-icon "more_horiz" at bounding box center [429, 234] width 8 height 8
click at [436, 256] on span "Upload" at bounding box center [440, 253] width 26 height 8
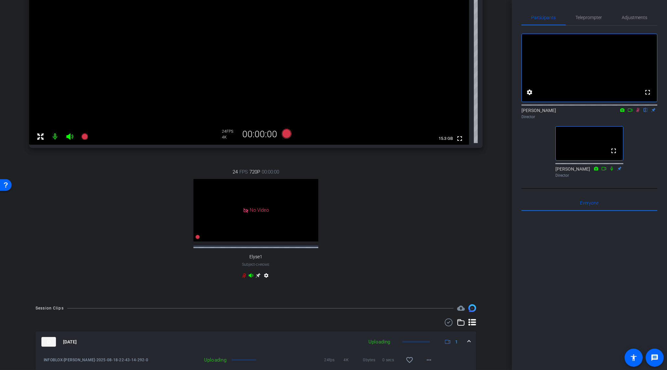
scroll to position [0, 0]
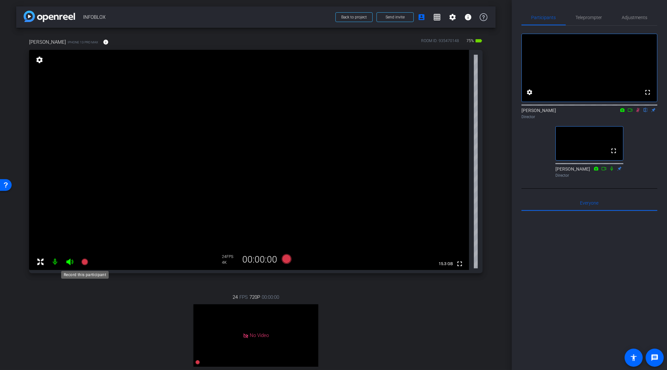
click at [83, 263] on icon at bounding box center [84, 261] width 6 height 6
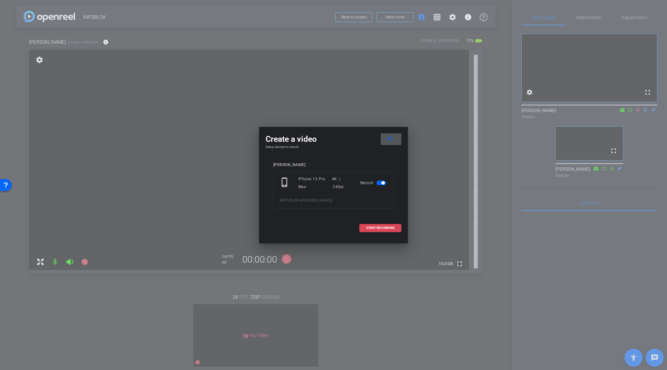
click at [381, 225] on span at bounding box center [380, 228] width 41 height 16
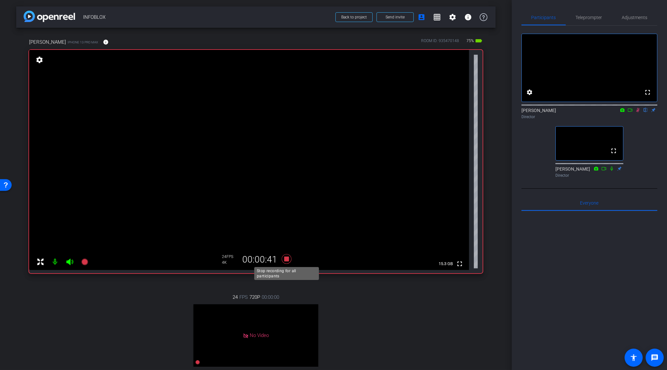
click at [288, 263] on icon at bounding box center [287, 259] width 16 height 12
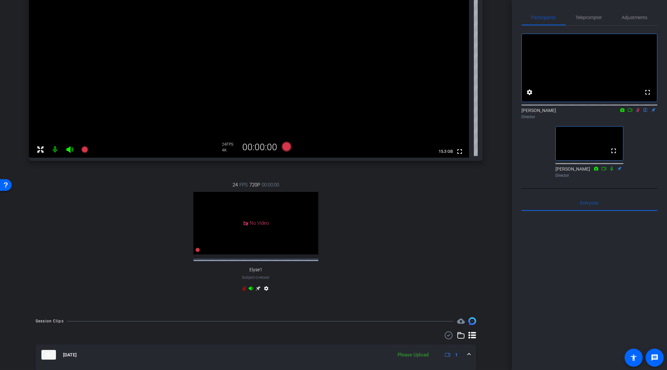
scroll to position [247, 0]
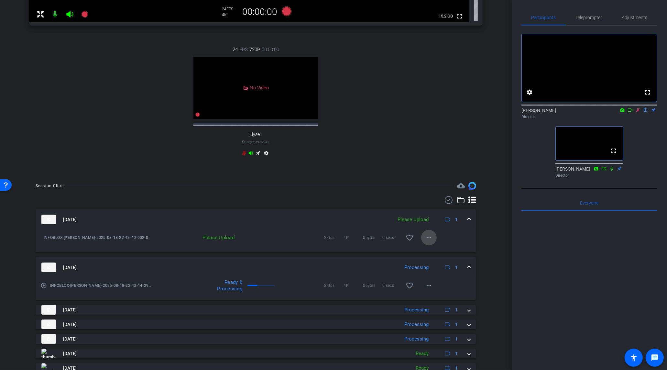
click at [426, 245] on span at bounding box center [429, 238] width 16 height 16
click at [431, 257] on span "Upload" at bounding box center [440, 257] width 26 height 8
click at [83, 15] on icon at bounding box center [84, 14] width 6 height 6
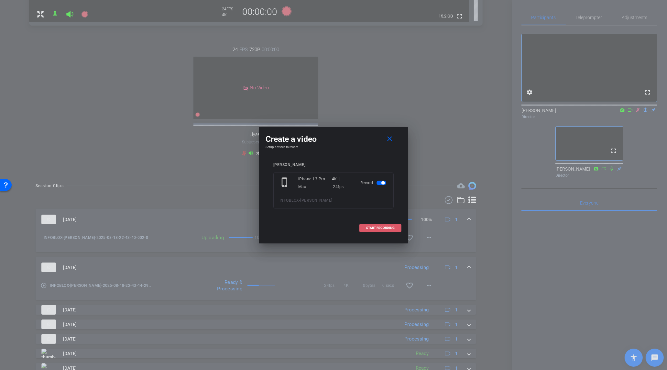
click at [387, 229] on span "START RECORDING" at bounding box center [380, 227] width 28 height 3
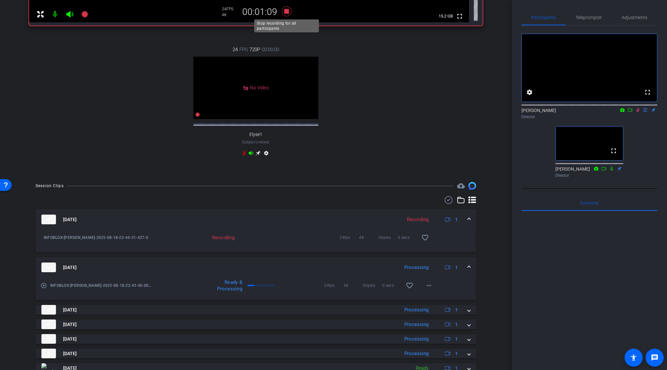
click at [287, 13] on icon at bounding box center [287, 11] width 16 height 12
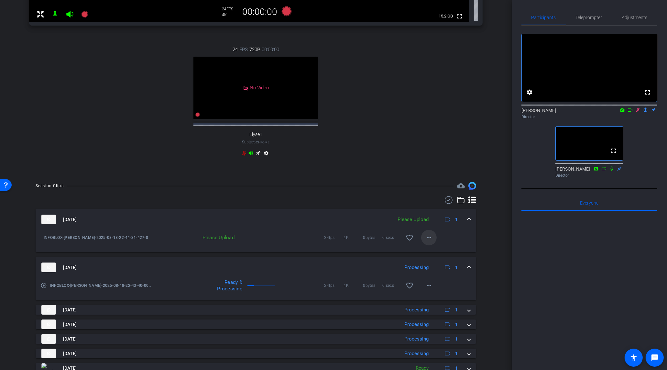
click at [429, 245] on span at bounding box center [429, 238] width 16 height 16
drag, startPoint x: 431, startPoint y: 251, endPoint x: 432, endPoint y: 254, distance: 3.4
click at [431, 252] on div "Upload Archive clip Delete clip" at bounding box center [439, 264] width 36 height 27
click at [432, 252] on div "INFOBLOX-[PERSON_NAME]-2025-08-18-22-44-31-427-0 Please Upload 24fps 4K 0bytes …" at bounding box center [256, 241] width 441 height 22
click at [427, 241] on mat-icon "more_horiz" at bounding box center [429, 238] width 8 height 8
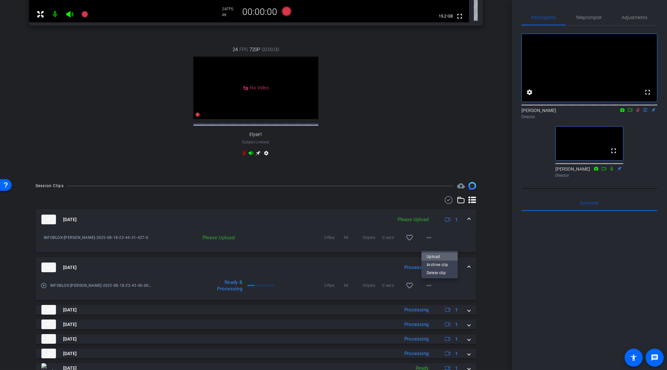
click at [435, 256] on span "Upload" at bounding box center [440, 257] width 26 height 8
click at [85, 13] on icon at bounding box center [84, 14] width 6 height 6
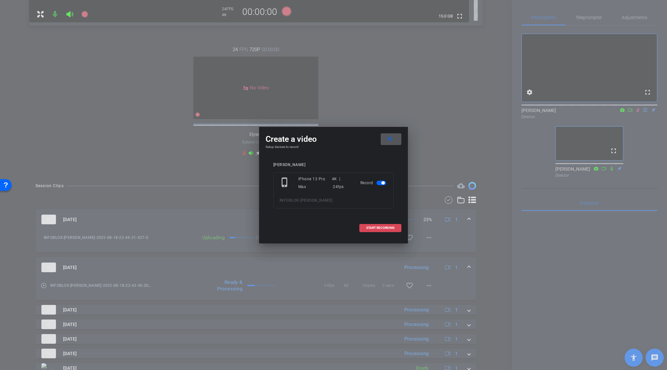
click at [382, 227] on span "START RECORDING" at bounding box center [380, 227] width 28 height 3
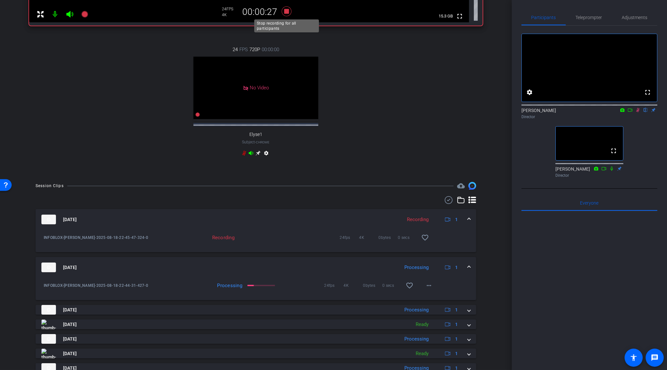
click at [286, 13] on icon at bounding box center [287, 11] width 10 height 10
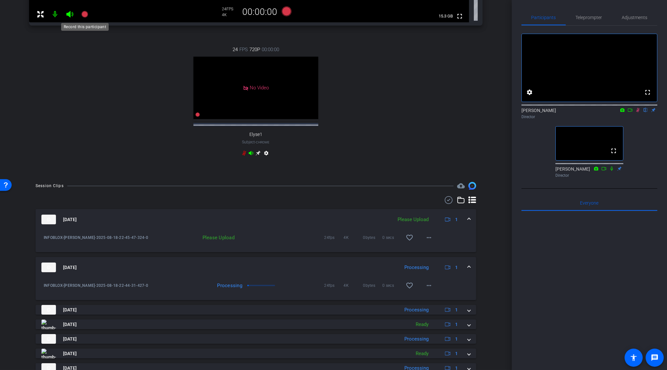
click at [86, 16] on icon at bounding box center [84, 14] width 6 height 6
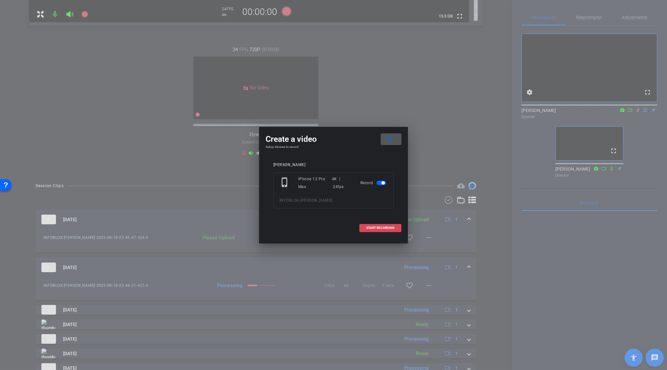
click at [380, 229] on span at bounding box center [380, 228] width 41 height 16
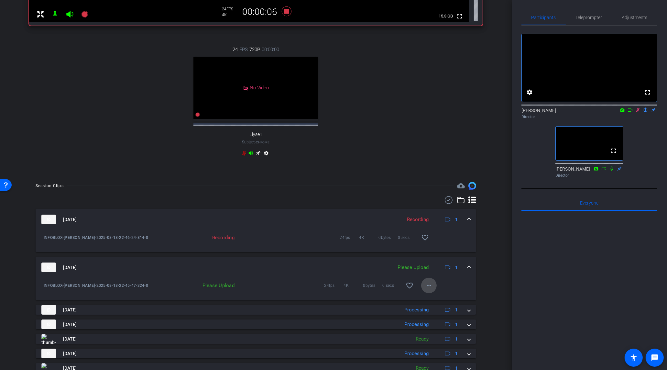
click at [425, 290] on span at bounding box center [429, 286] width 16 height 16
click at [440, 302] on span "Upload" at bounding box center [440, 304] width 26 height 8
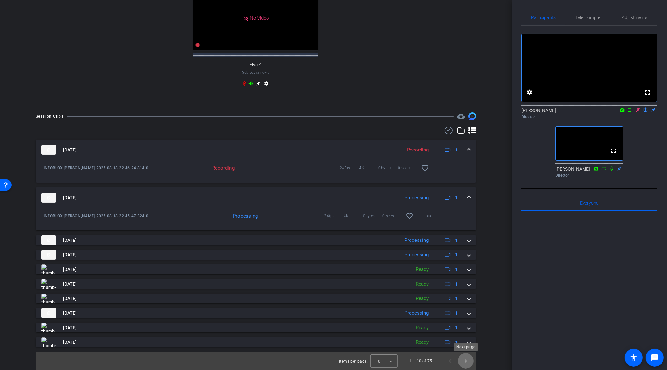
click at [468, 362] on span "Next page" at bounding box center [466, 361] width 16 height 16
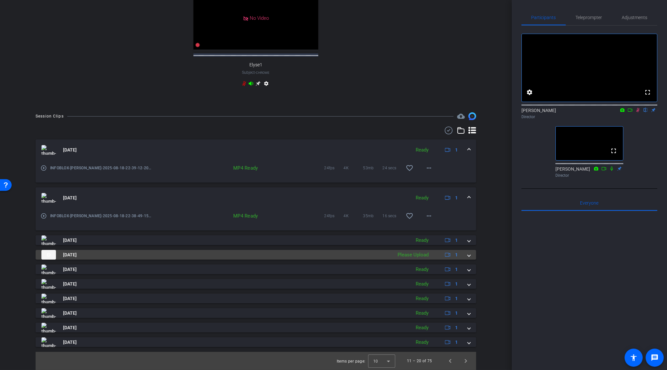
click at [463, 255] on div "[DATE] Please Upload 1" at bounding box center [254, 255] width 426 height 10
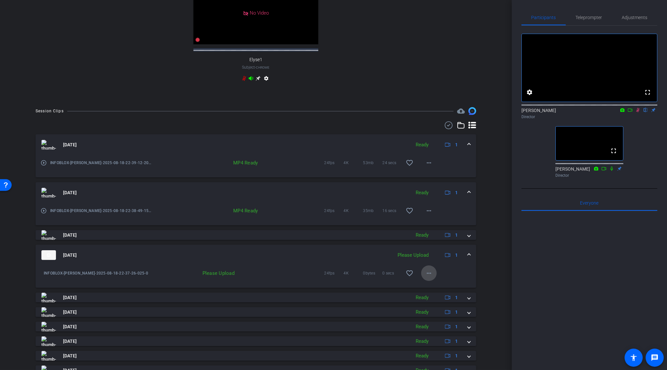
click at [434, 278] on span at bounding box center [429, 273] width 16 height 16
click at [437, 291] on span "Upload" at bounding box center [440, 292] width 26 height 8
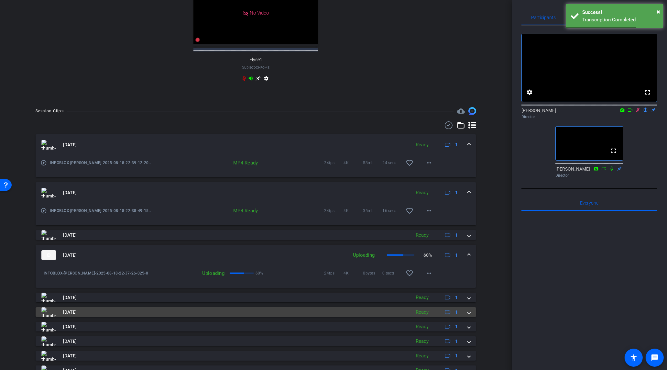
scroll to position [356, 0]
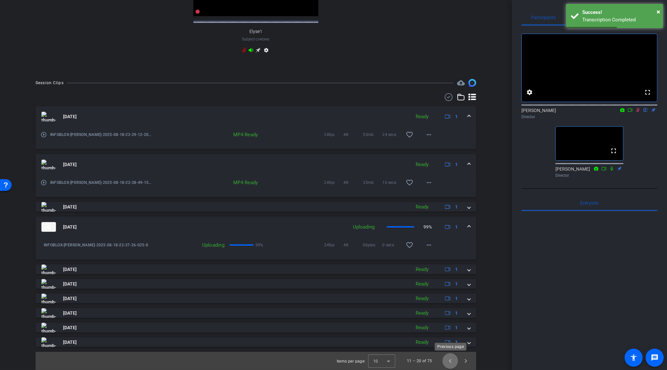
click at [452, 363] on span "Previous page" at bounding box center [450, 361] width 16 height 16
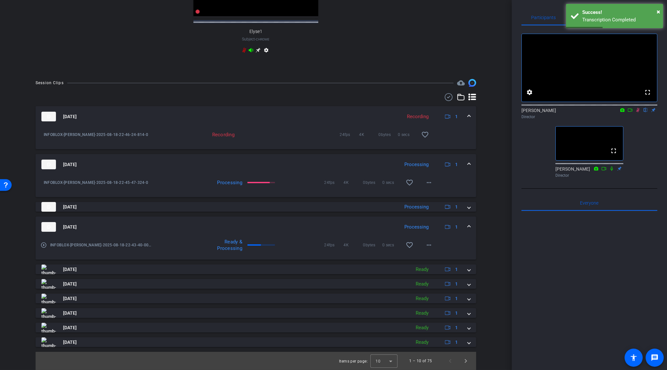
scroll to position [88, 0]
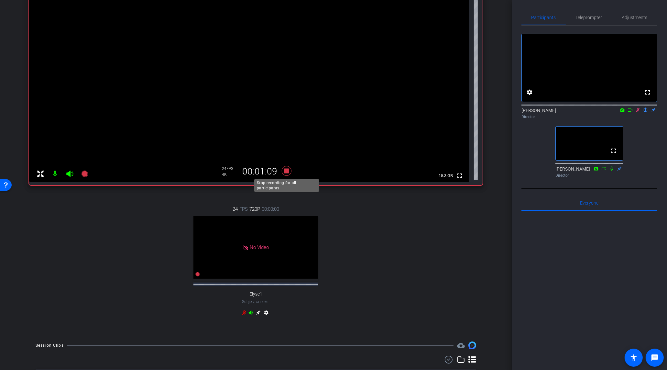
click at [288, 168] on icon at bounding box center [287, 171] width 10 height 10
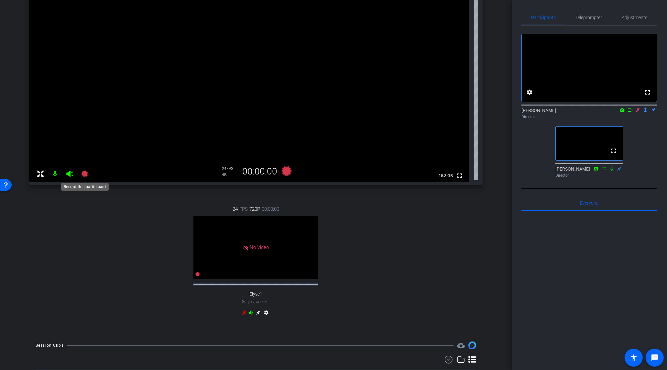
click at [88, 176] on icon at bounding box center [85, 174] width 8 height 8
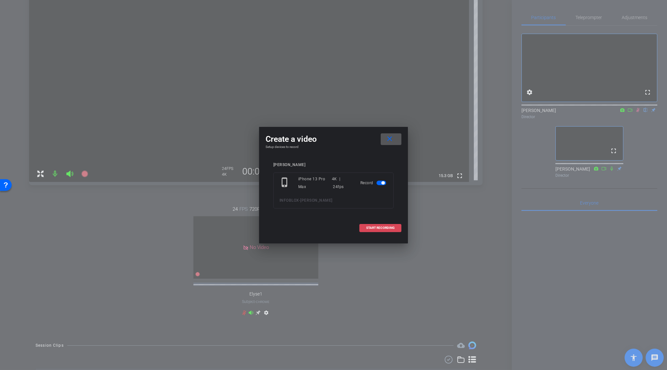
click at [377, 224] on span at bounding box center [380, 228] width 41 height 16
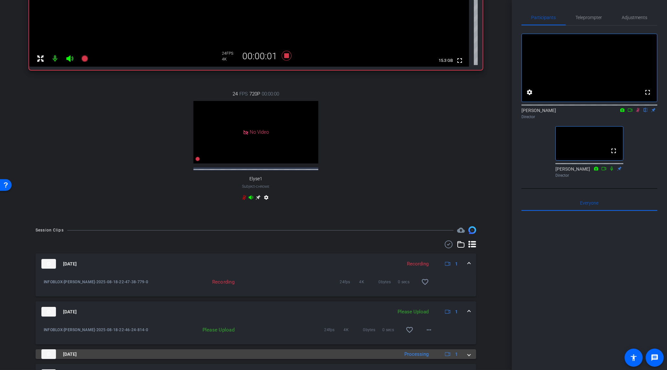
scroll to position [209, 0]
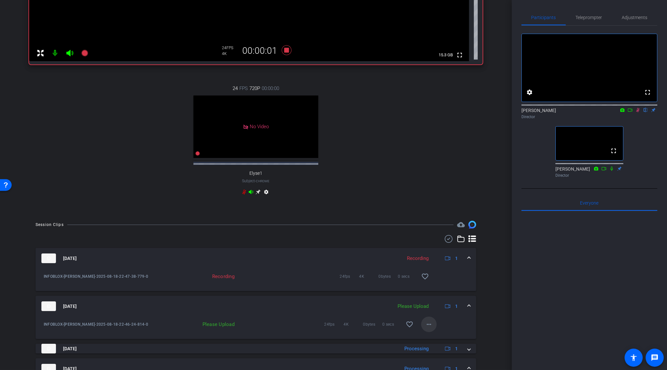
click at [429, 327] on mat-icon "more_horiz" at bounding box center [429, 324] width 8 height 8
click at [437, 341] on span "Upload" at bounding box center [440, 343] width 26 height 8
click at [287, 51] on icon at bounding box center [287, 50] width 10 height 10
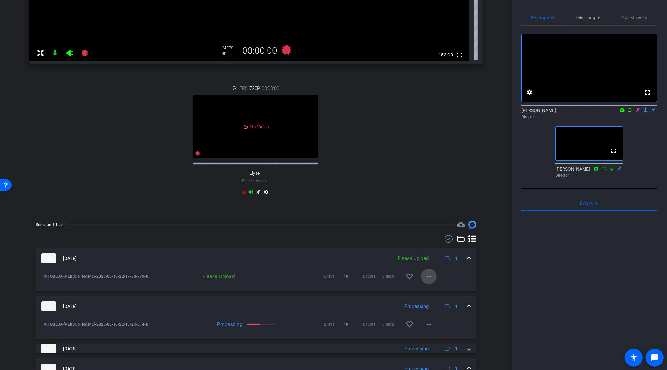
click at [434, 281] on span at bounding box center [429, 276] width 16 height 16
click at [444, 294] on span "Upload" at bounding box center [440, 295] width 26 height 8
click at [84, 52] on icon at bounding box center [84, 53] width 6 height 6
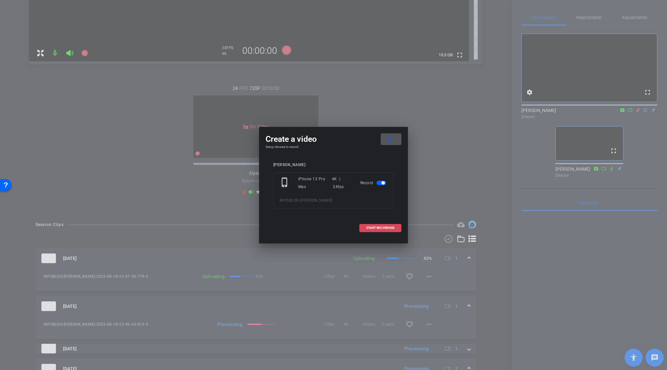
drag, startPoint x: 397, startPoint y: 228, endPoint x: 401, endPoint y: 228, distance: 4.2
click at [397, 228] on span at bounding box center [380, 228] width 41 height 16
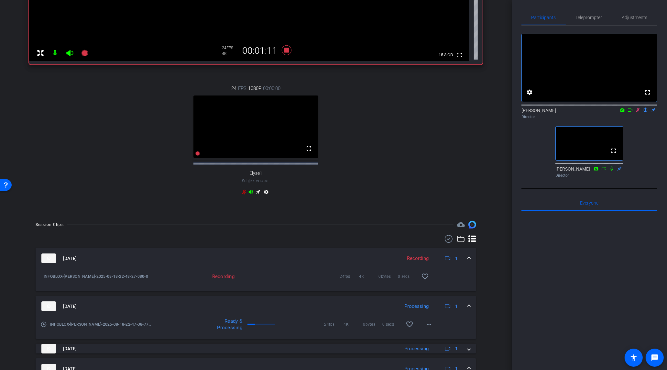
click at [286, 51] on icon at bounding box center [287, 50] width 10 height 10
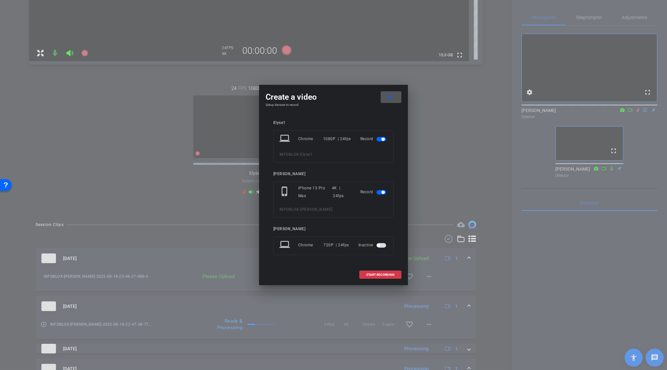
click at [395, 100] on span at bounding box center [391, 97] width 21 height 16
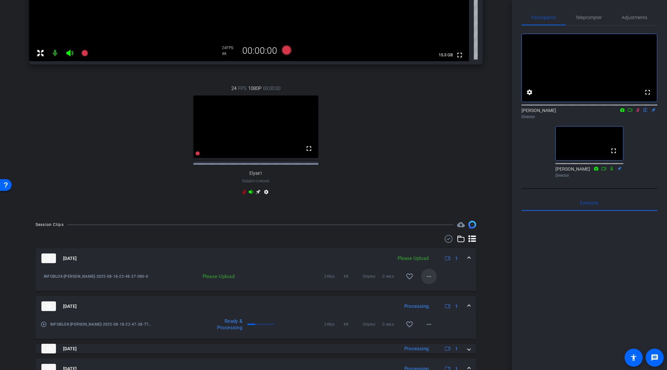
click at [427, 280] on mat-icon "more_horiz" at bounding box center [429, 276] width 8 height 8
click at [438, 295] on span "Upload" at bounding box center [440, 295] width 26 height 8
click at [81, 54] on icon at bounding box center [85, 53] width 8 height 8
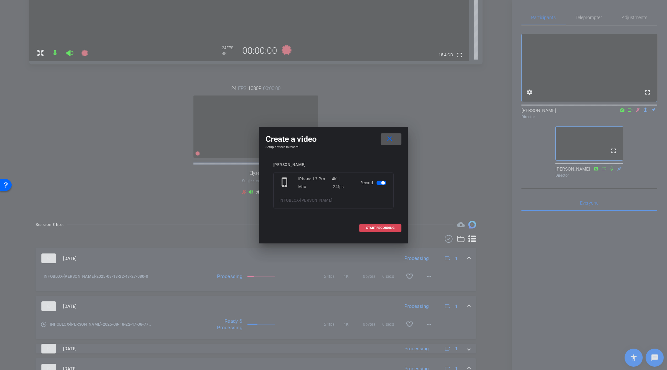
click at [396, 225] on span at bounding box center [380, 228] width 41 height 16
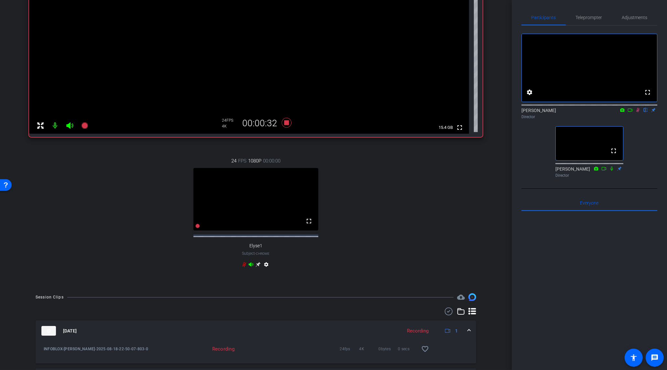
scroll to position [108, 0]
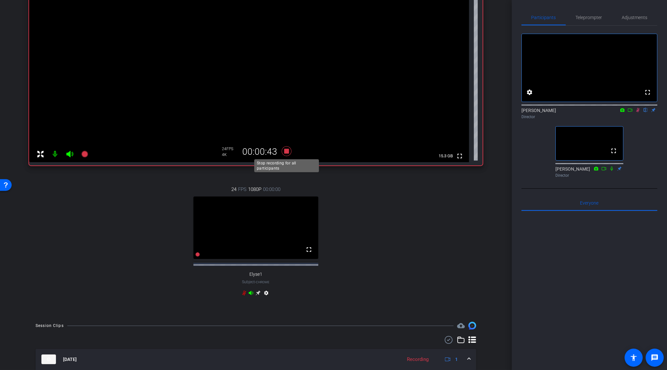
click at [290, 151] on icon at bounding box center [287, 151] width 16 height 12
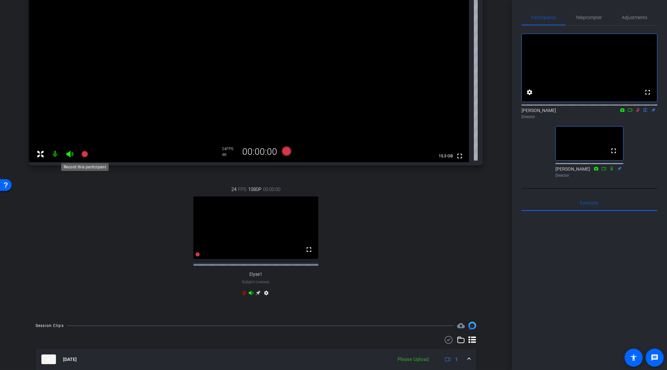
click at [85, 156] on icon at bounding box center [84, 154] width 6 height 6
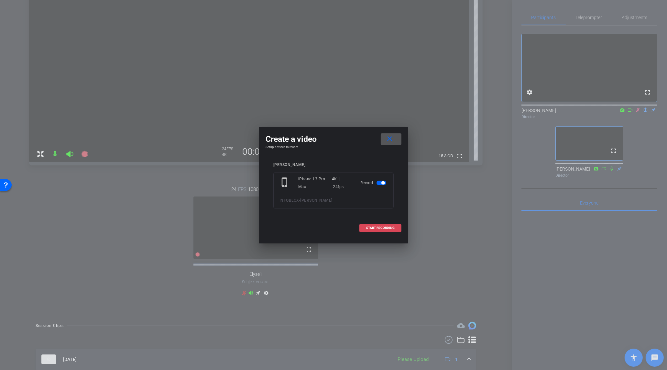
click at [386, 225] on span at bounding box center [380, 228] width 41 height 16
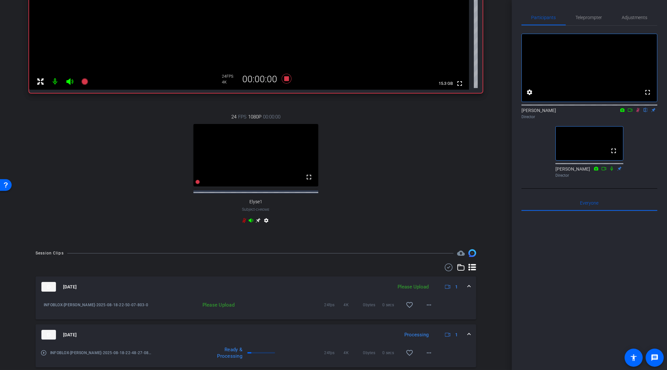
scroll to position [182, 0]
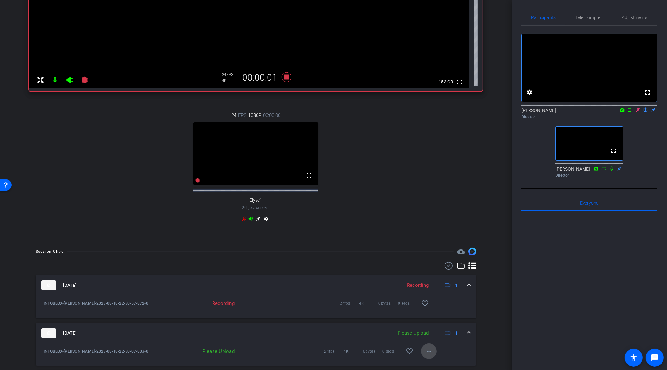
click at [430, 355] on mat-icon "more_horiz" at bounding box center [429, 351] width 8 height 8
click at [443, 324] on span "Upload" at bounding box center [440, 327] width 26 height 8
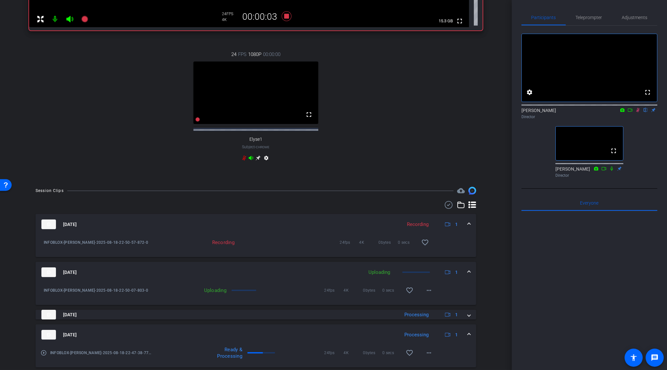
scroll to position [244, 0]
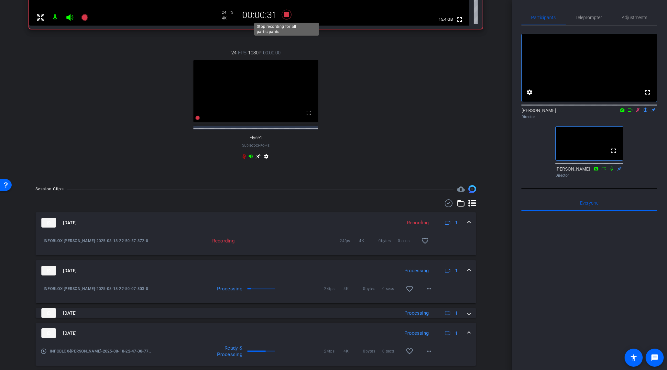
click at [285, 15] on icon at bounding box center [287, 15] width 10 height 10
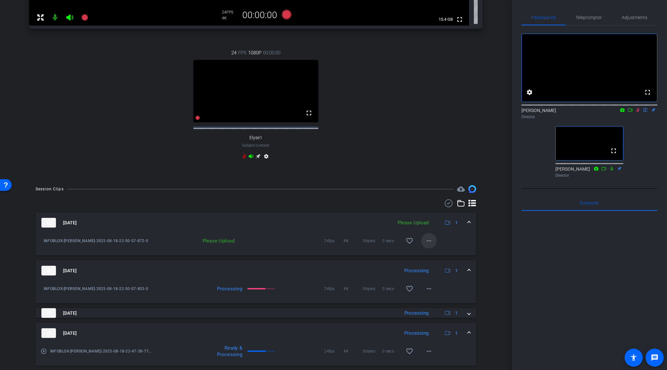
click at [429, 245] on mat-icon "more_horiz" at bounding box center [429, 241] width 8 height 8
click at [438, 258] on span "Upload" at bounding box center [440, 260] width 26 height 8
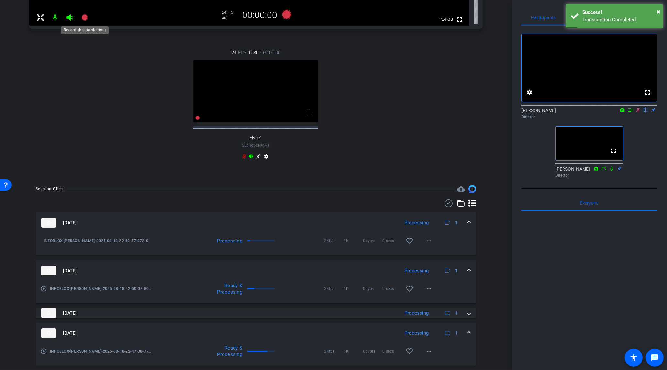
click at [86, 18] on icon at bounding box center [84, 17] width 6 height 6
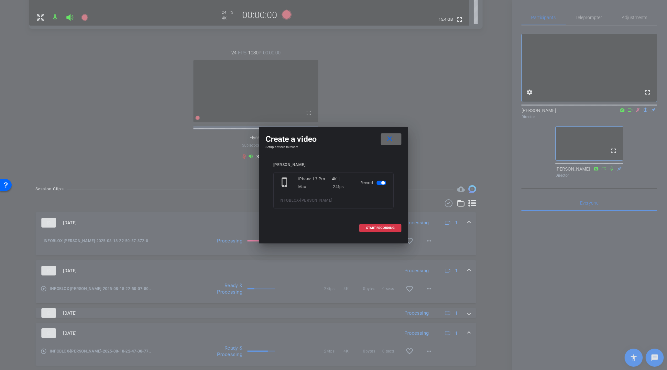
click at [398, 146] on span at bounding box center [391, 139] width 21 height 16
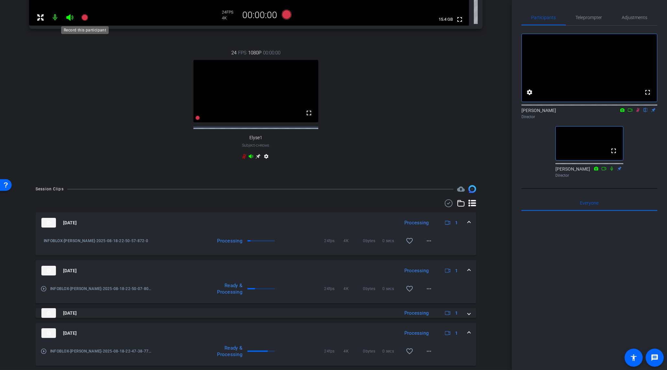
click at [87, 18] on icon at bounding box center [85, 18] width 8 height 8
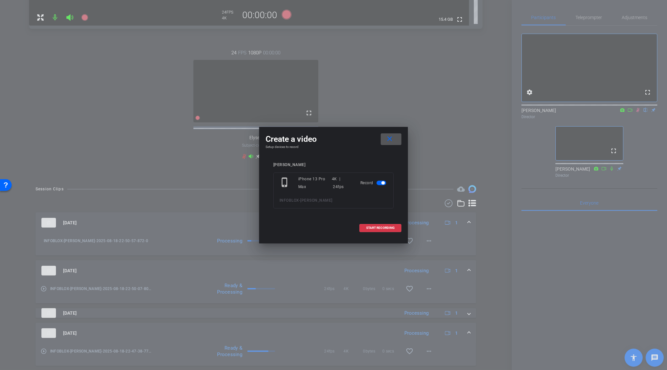
click at [389, 139] on mat-icon "close" at bounding box center [390, 139] width 8 height 8
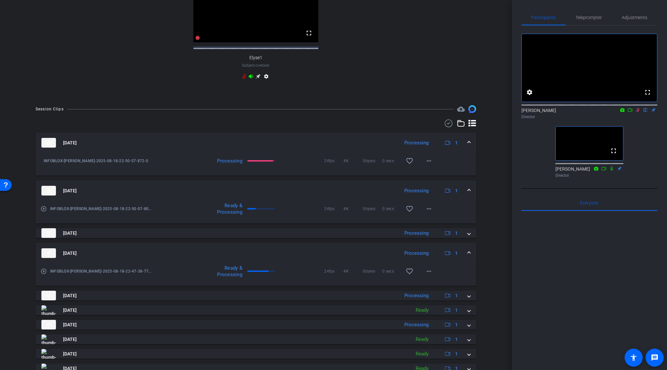
scroll to position [356, 0]
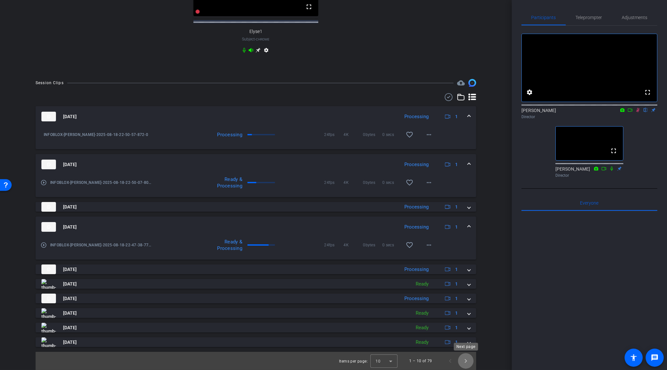
click at [466, 362] on span "Next page" at bounding box center [466, 361] width 16 height 16
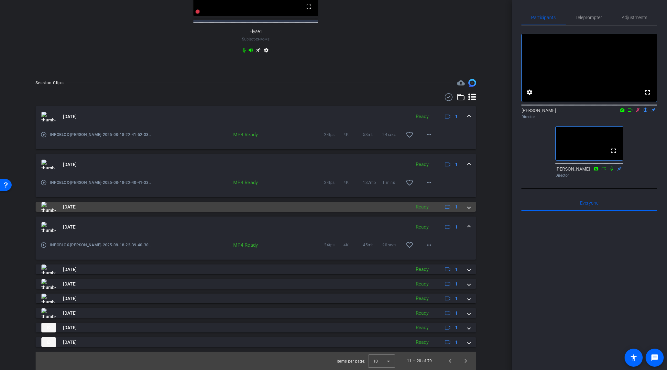
click at [468, 208] on span at bounding box center [469, 206] width 3 height 7
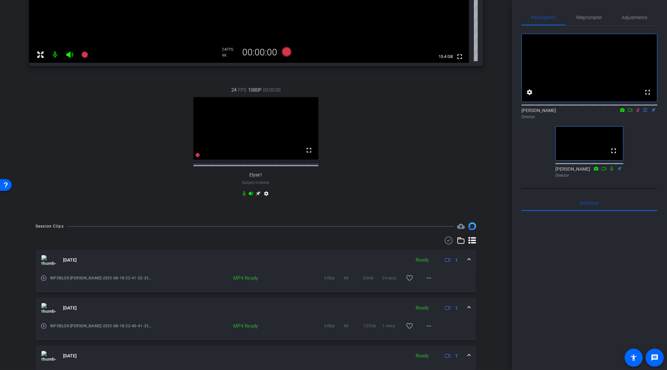
scroll to position [206, 0]
click at [85, 59] on icon at bounding box center [85, 56] width 8 height 8
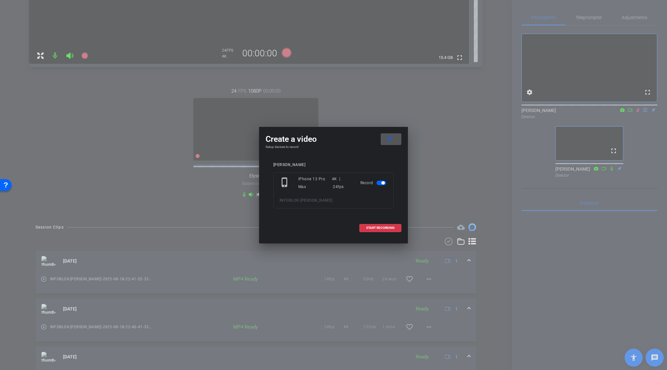
click at [397, 138] on span at bounding box center [391, 139] width 21 height 16
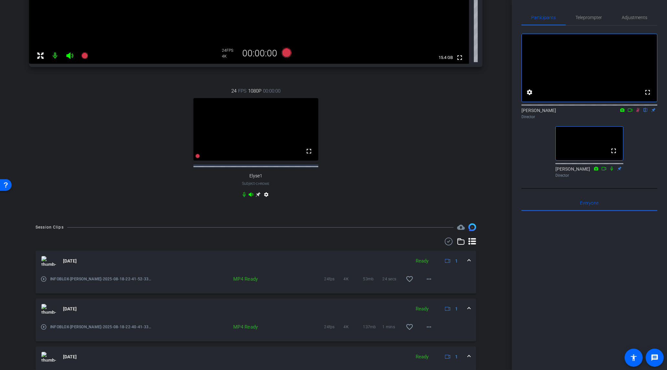
click at [640, 113] on mat-icon at bounding box center [638, 110] width 8 height 6
click at [377, 126] on div "24 FPS 1080P 00:00:00 fullscreen Elyse1 Subject - Chrome settings" at bounding box center [255, 144] width 453 height 134
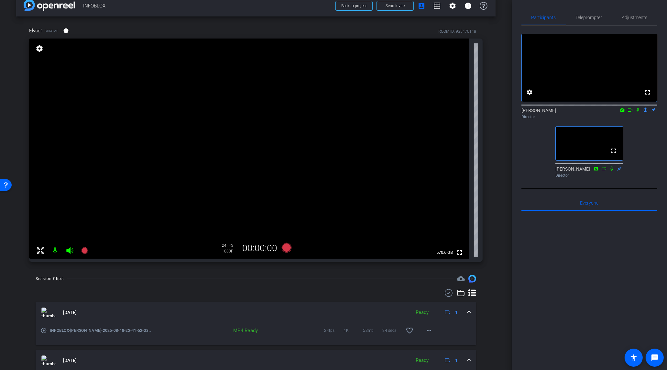
scroll to position [0, 0]
